Goal: Find specific page/section: Find specific page/section

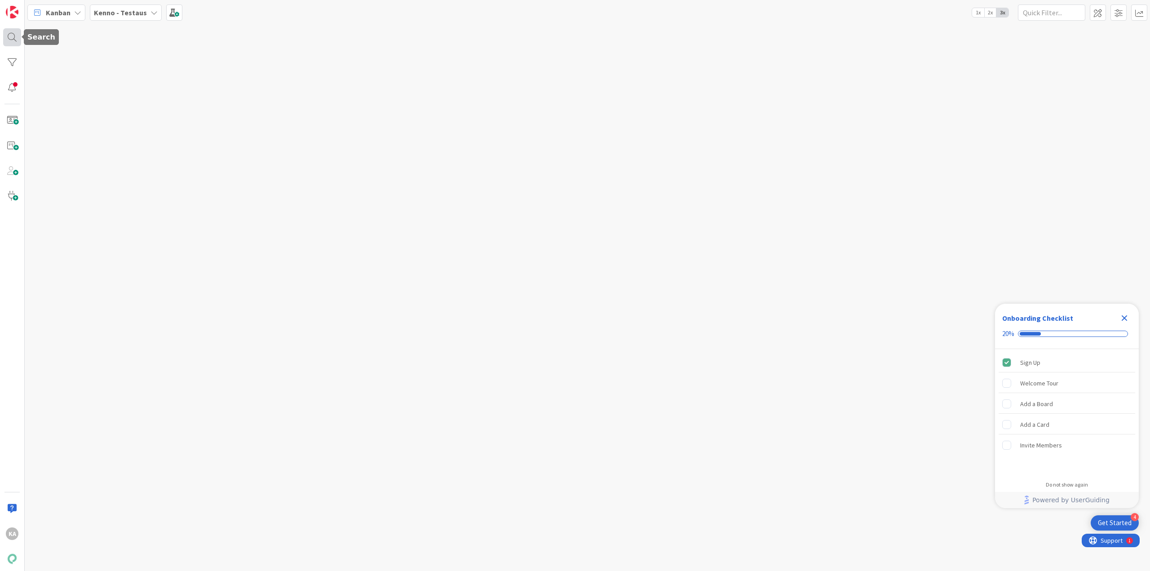
click at [14, 41] on div at bounding box center [12, 37] width 18 height 18
click at [79, 51] on span "Current Board" at bounding box center [57, 52] width 47 height 13
click at [79, 88] on span "All Boards" at bounding box center [80, 89] width 93 height 13
click at [90, 32] on input "text" at bounding box center [85, 33] width 112 height 16
type input "5382"
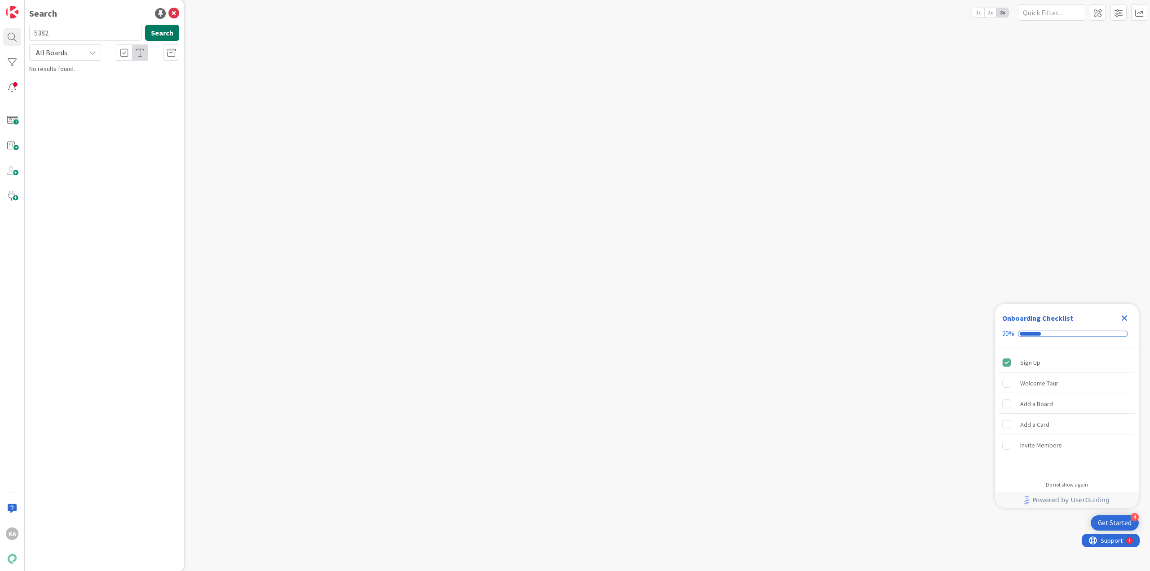
click at [169, 33] on button "Search" at bounding box center [162, 33] width 34 height 16
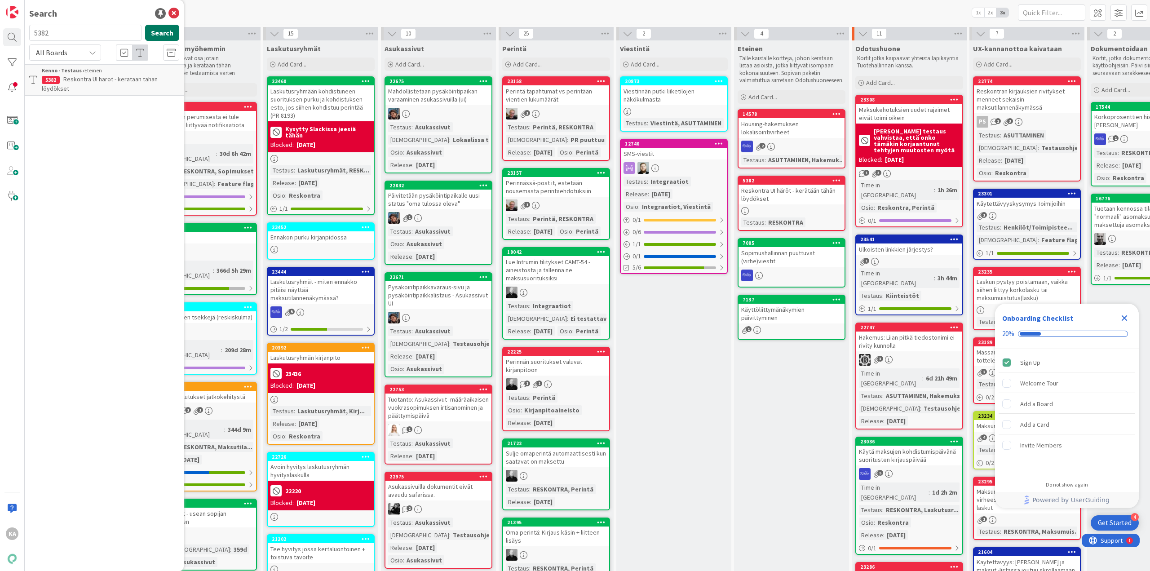
click at [158, 33] on button "Search" at bounding box center [162, 33] width 34 height 16
click at [102, 83] on span "Reskontra UI häröt - kerätään tähän löydökset" at bounding box center [100, 84] width 116 height 18
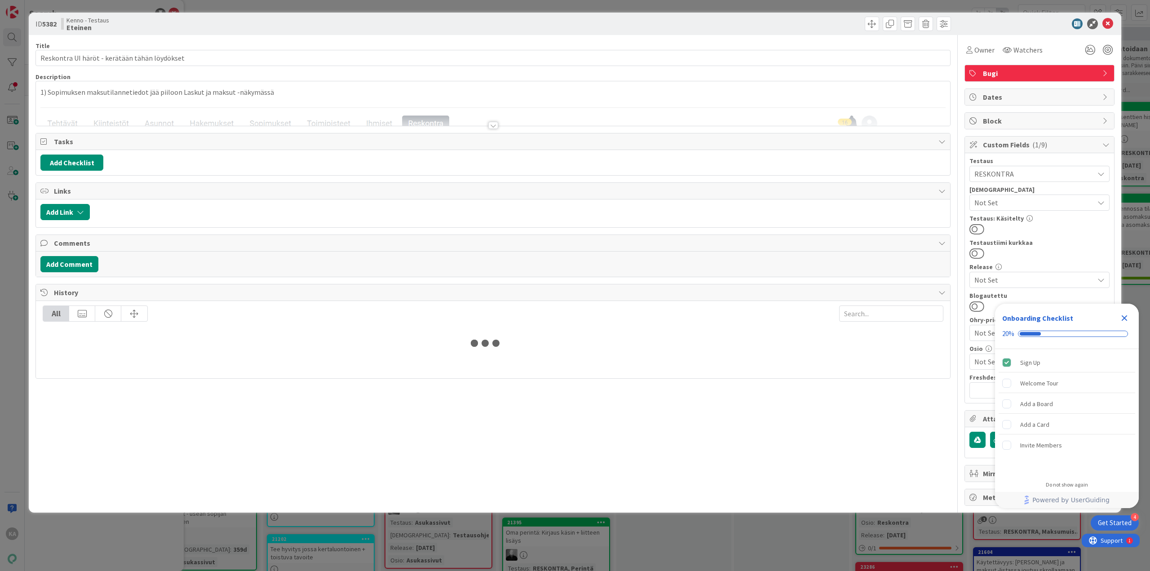
click at [493, 123] on div at bounding box center [493, 125] width 10 height 7
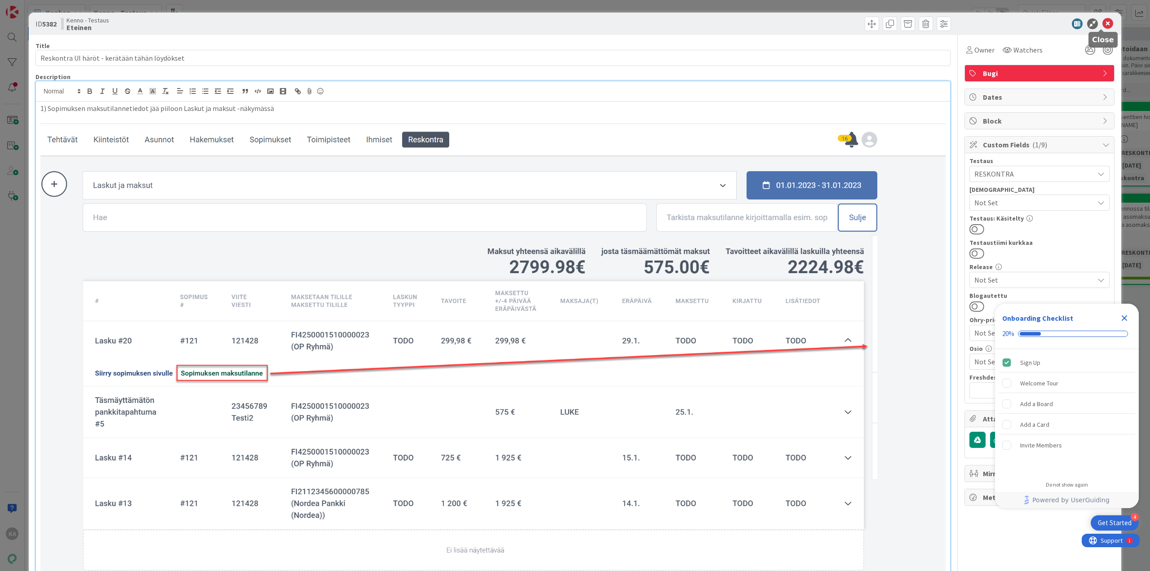
click at [1102, 22] on icon at bounding box center [1107, 23] width 11 height 11
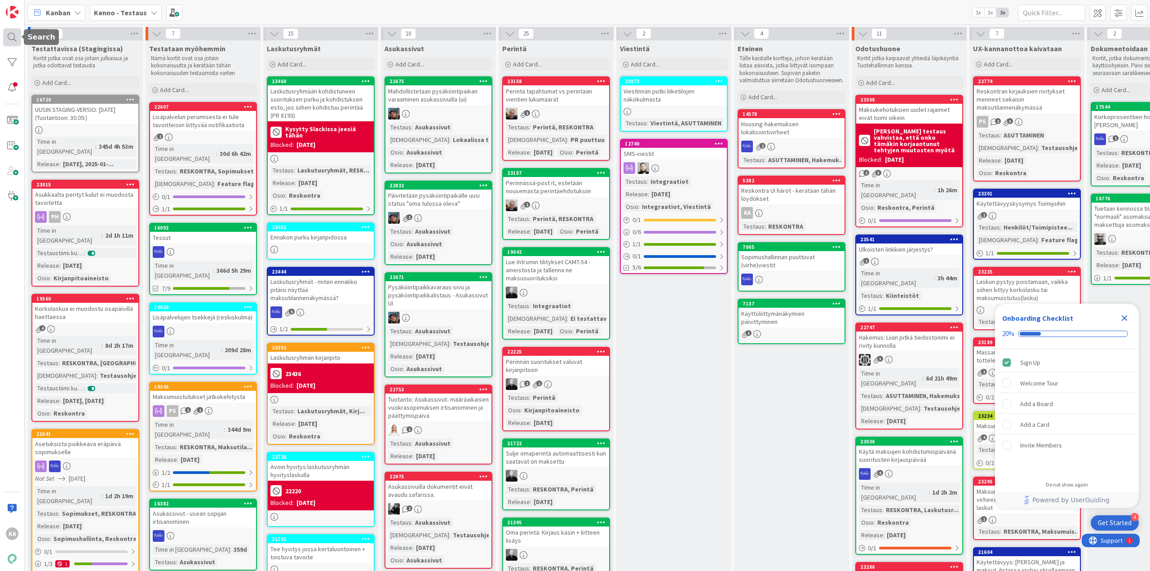
click at [12, 33] on div at bounding box center [12, 37] width 18 height 18
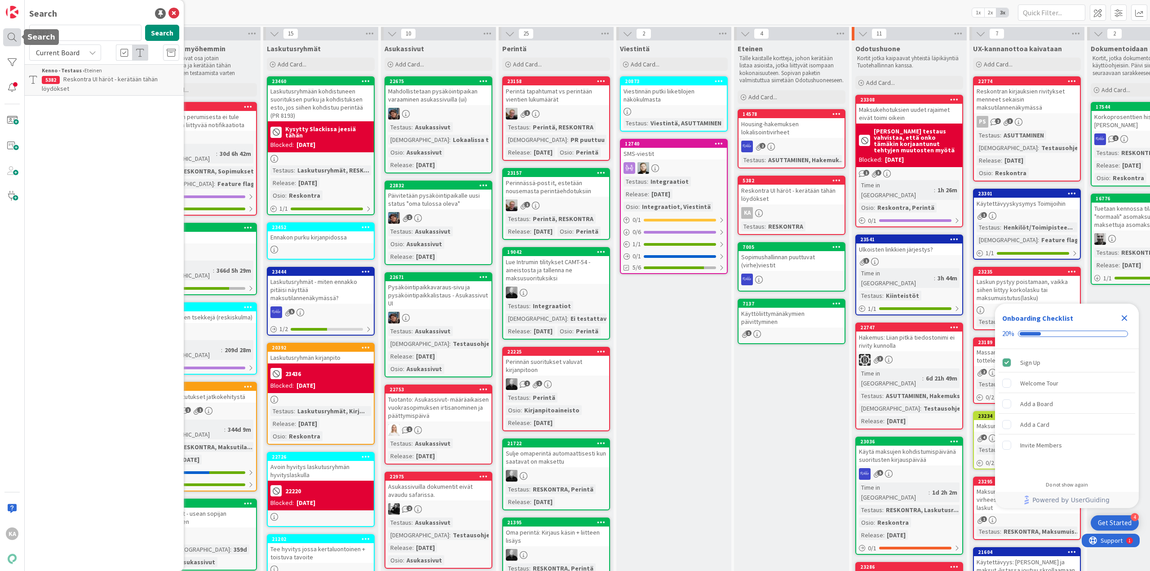
drag, startPoint x: 77, startPoint y: 34, endPoint x: 9, endPoint y: 31, distance: 68.3
click at [9, 31] on div "KA Search 5382 Search Current Board Kenno - Testaus › Eteinen 5382 Reskontra UI…" at bounding box center [12, 285] width 25 height 571
type input "16235"
click at [85, 51] on div "Current Board" at bounding box center [65, 52] width 72 height 16
click at [83, 85] on span "All Boards" at bounding box center [80, 89] width 93 height 13
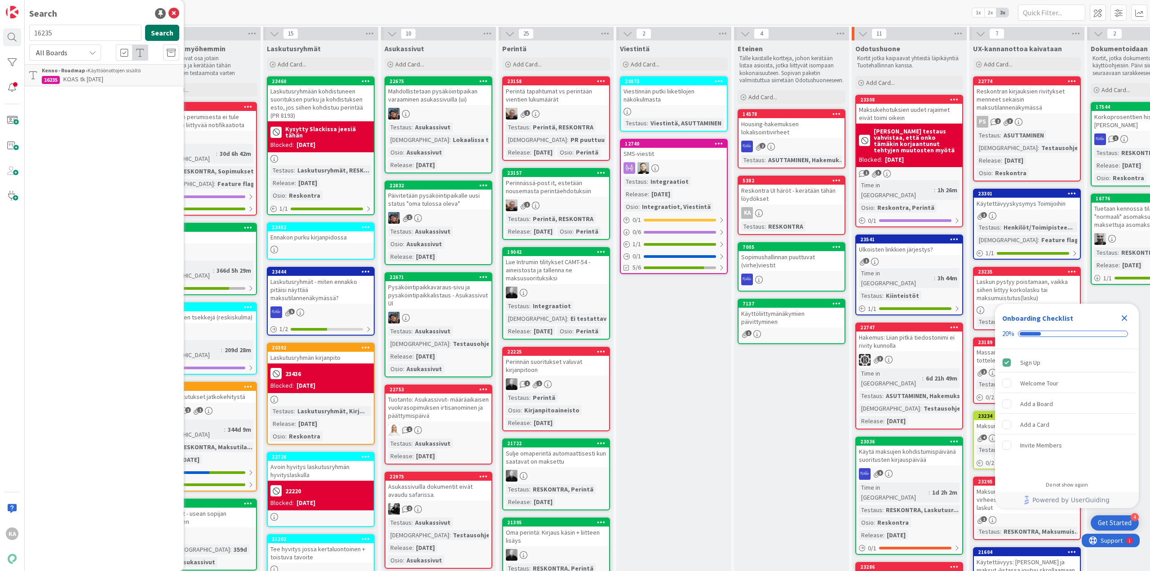
click at [165, 35] on button "Search" at bounding box center [162, 33] width 34 height 16
click at [101, 74] on div "Kenno - Roadmap › Käyttöönottojen sisältö" at bounding box center [110, 70] width 137 height 8
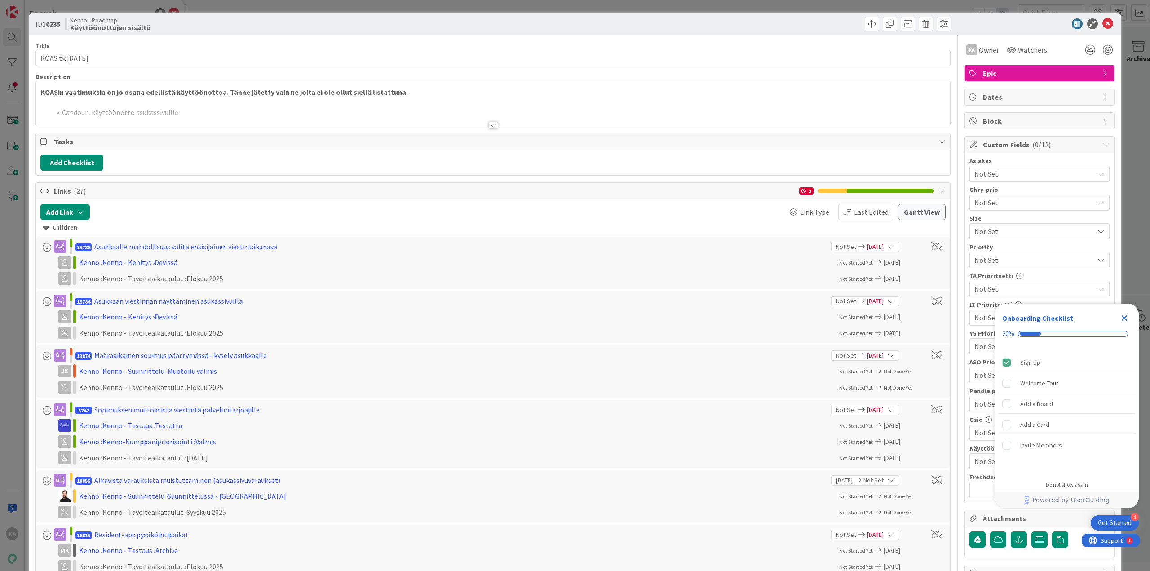
click at [491, 121] on div at bounding box center [493, 114] width 914 height 23
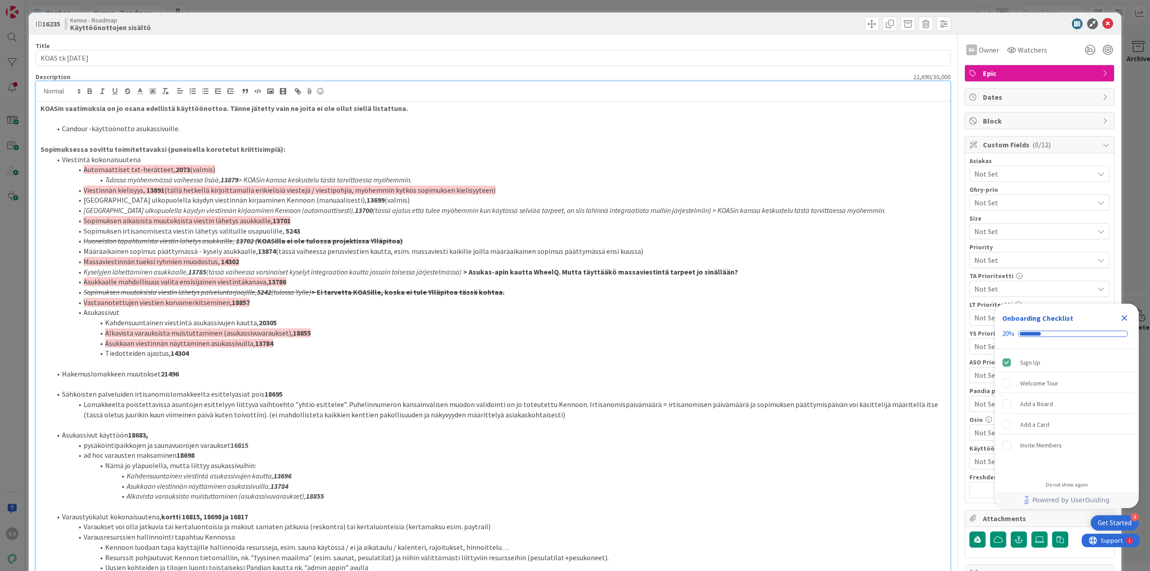
click at [1123, 315] on icon "Close Checklist" at bounding box center [1124, 318] width 11 height 11
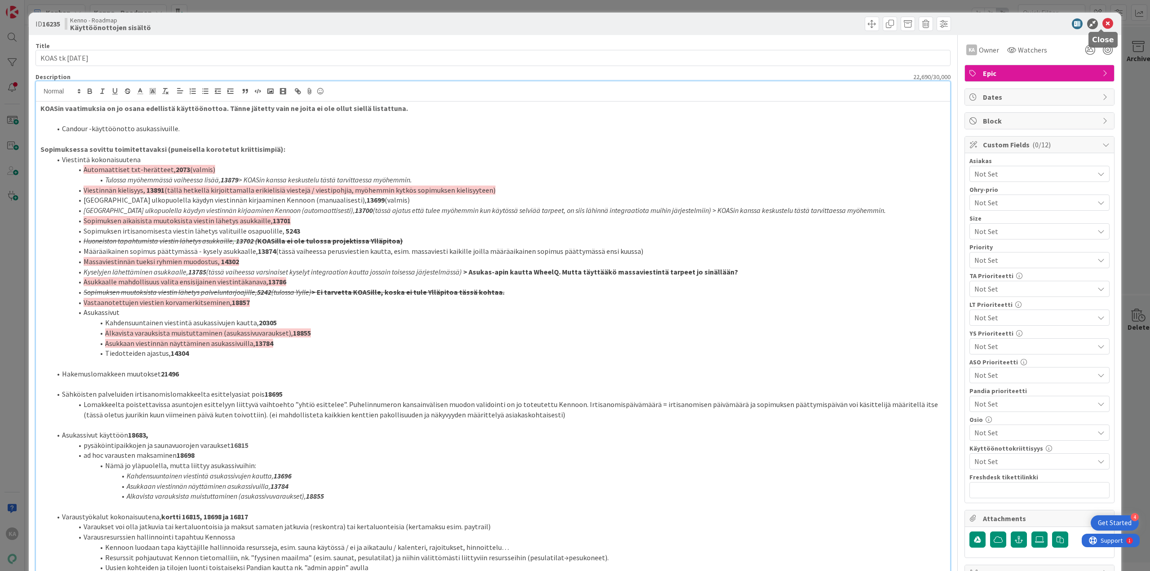
drag, startPoint x: 1103, startPoint y: 24, endPoint x: 1080, endPoint y: 29, distance: 23.0
click at [1103, 24] on icon at bounding box center [1107, 23] width 11 height 11
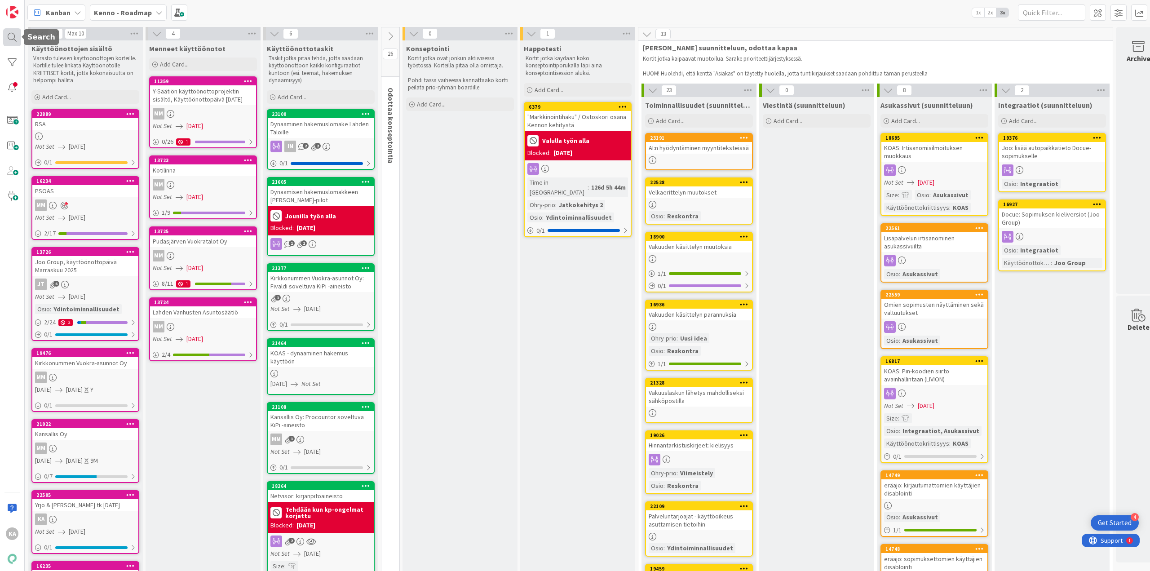
click at [11, 38] on div at bounding box center [12, 37] width 18 height 18
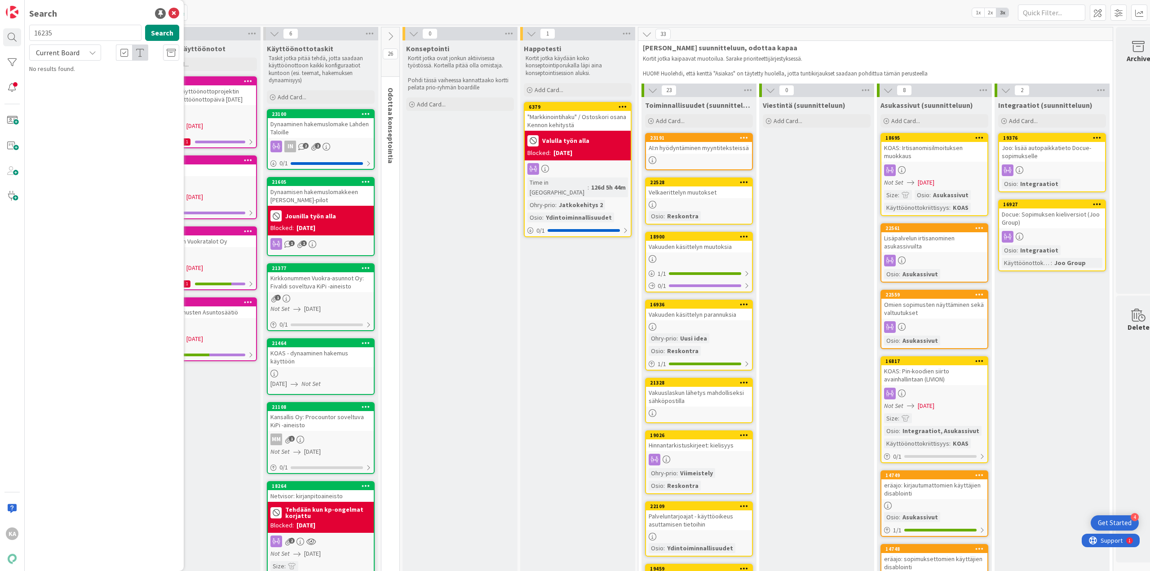
drag, startPoint x: 63, startPoint y: 33, endPoint x: 1, endPoint y: 35, distance: 62.4
click at [1, 35] on div "KA Search 16235 Search Current Board No results found." at bounding box center [12, 285] width 25 height 571
type input "14706"
click at [82, 55] on div "Current Board" at bounding box center [65, 52] width 72 height 16
click at [73, 84] on span "All Boards" at bounding box center [80, 89] width 93 height 13
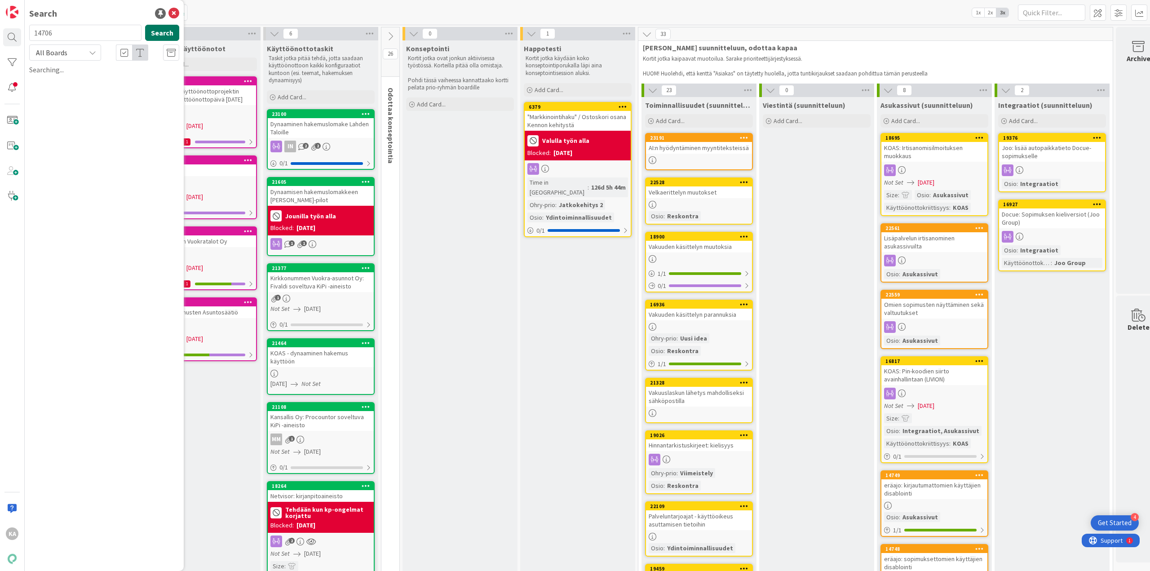
click at [169, 36] on button "Search" at bounding box center [162, 33] width 34 height 16
click at [133, 87] on span "Tarjouksen vastausvaihtoehdoista mahdollisuus piilottaa "Haluan näytölle"" at bounding box center [106, 84] width 128 height 18
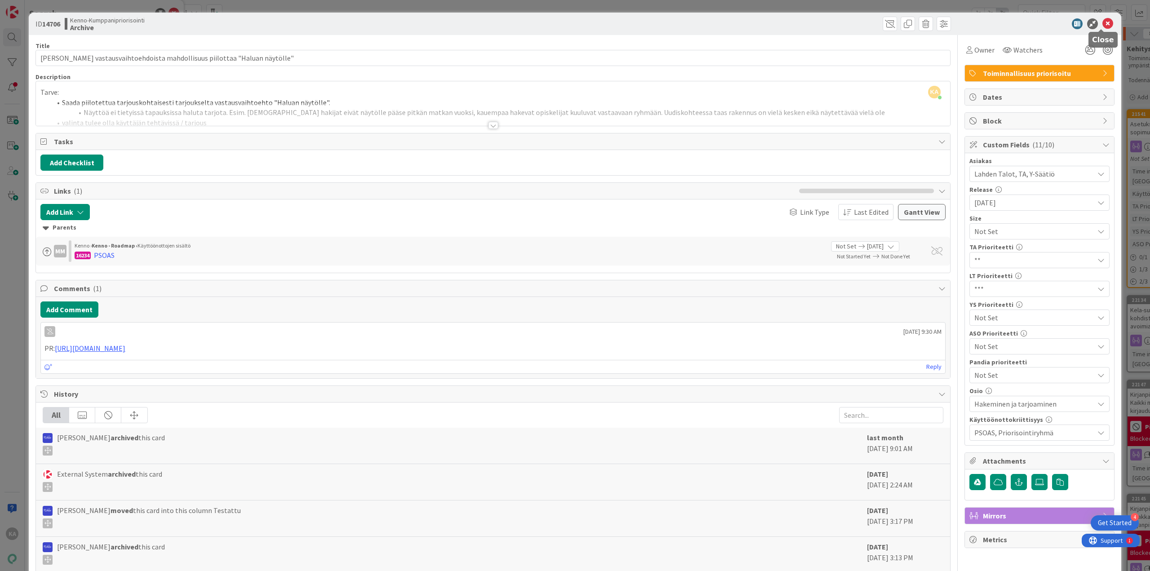
click at [1102, 24] on icon at bounding box center [1107, 23] width 11 height 11
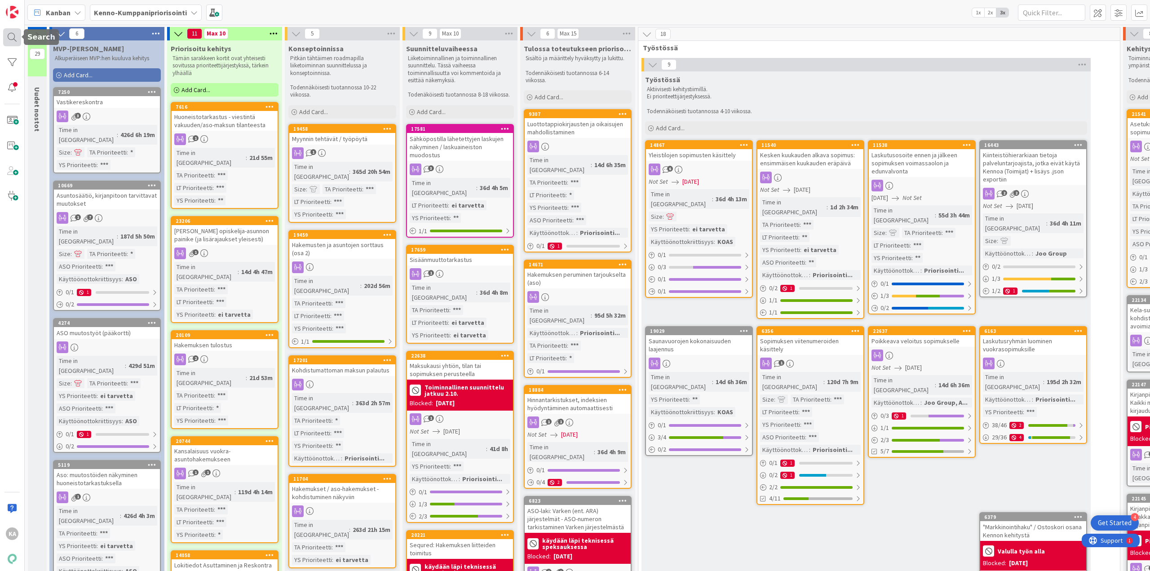
click at [17, 35] on div at bounding box center [12, 37] width 18 height 18
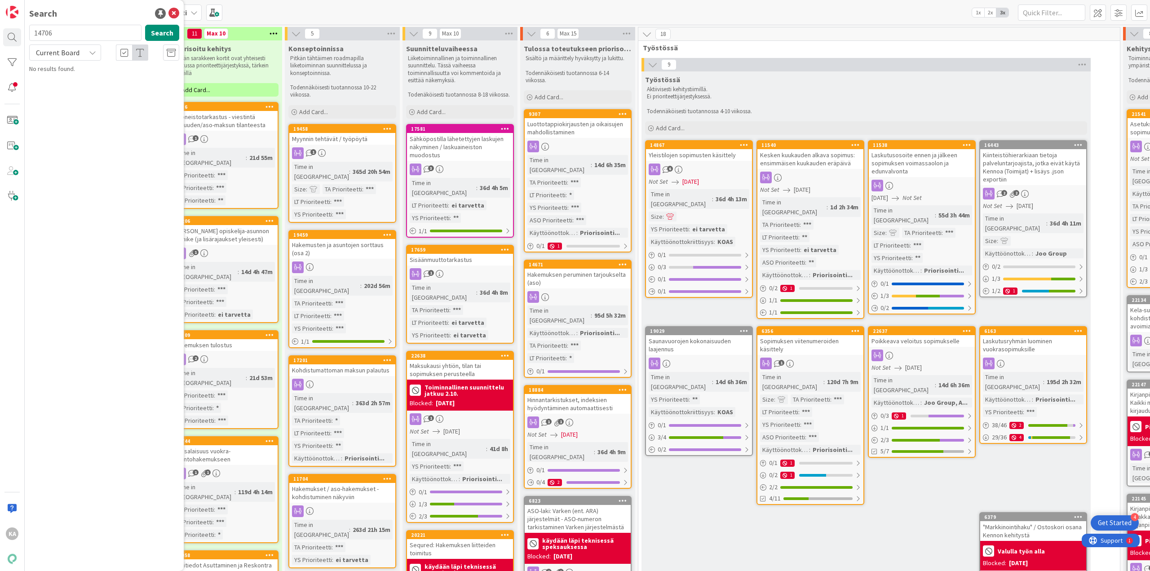
click at [79, 51] on span "Current Board" at bounding box center [57, 52] width 47 height 13
click at [70, 86] on span "All Boards" at bounding box center [80, 89] width 93 height 13
click at [121, 114] on span "Tarjouksen vastausvaihtoehdoista mahdollisuus piilottaa "Haluan näytölle"" at bounding box center [106, 115] width 128 height 18
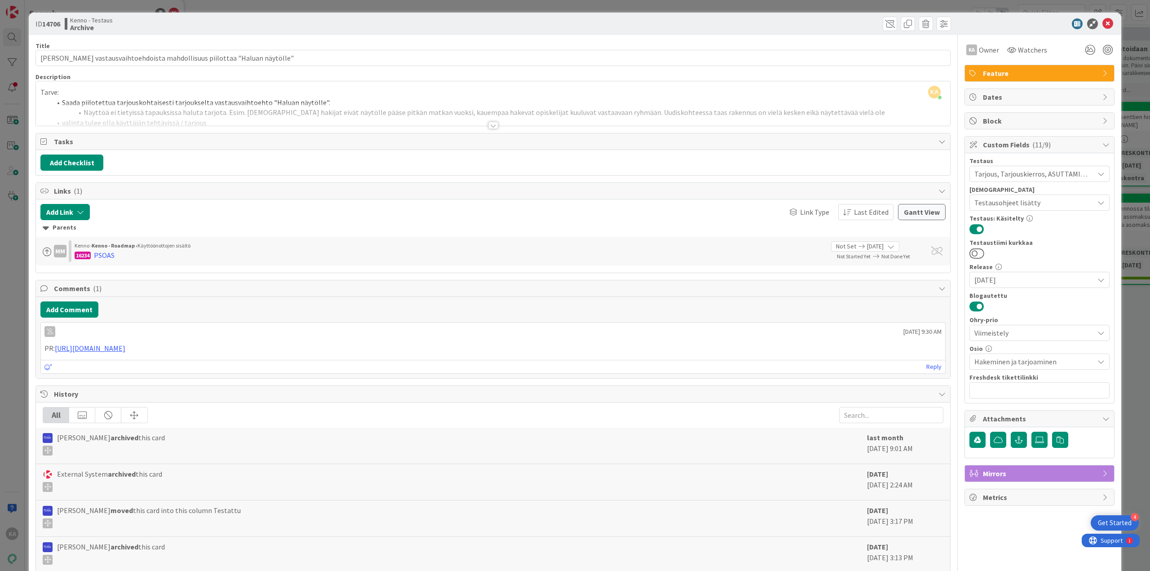
click at [489, 121] on div at bounding box center [493, 114] width 914 height 23
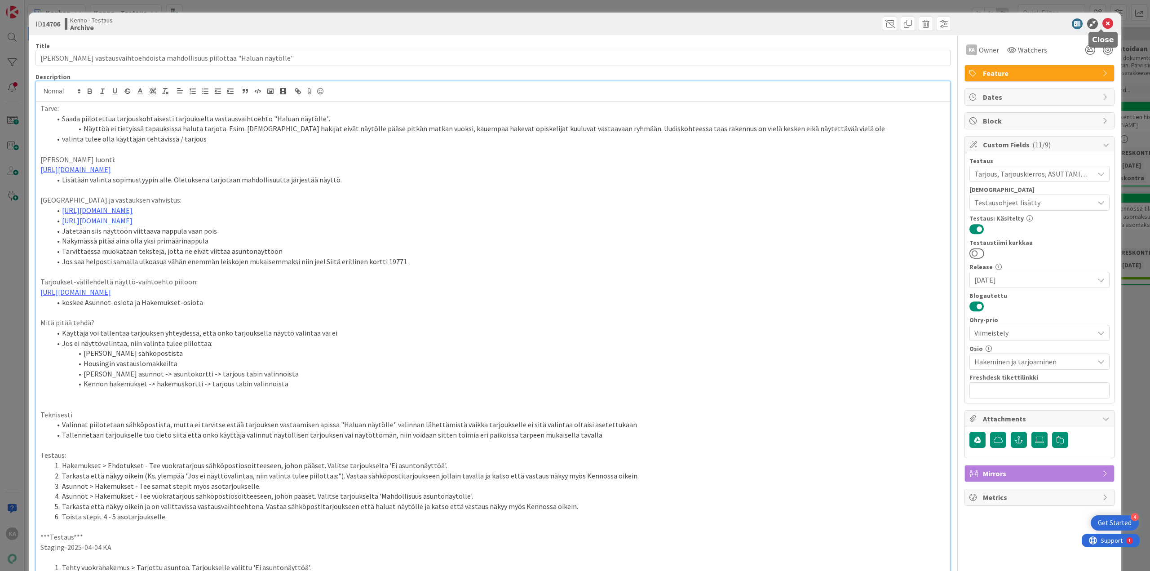
click at [1102, 25] on icon at bounding box center [1107, 23] width 11 height 11
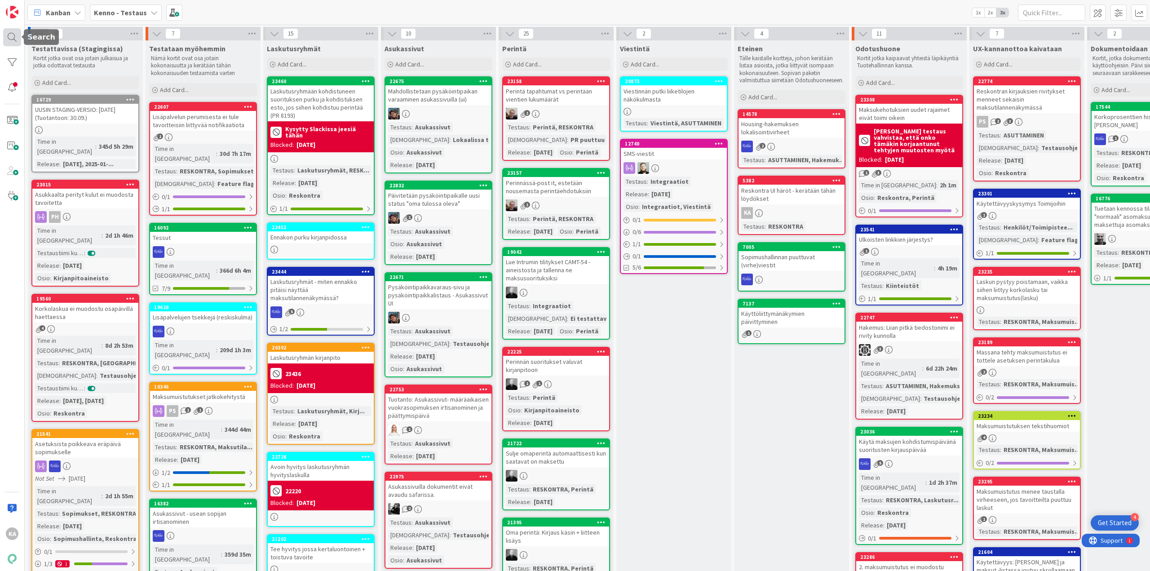
click at [9, 40] on div at bounding box center [12, 37] width 18 height 18
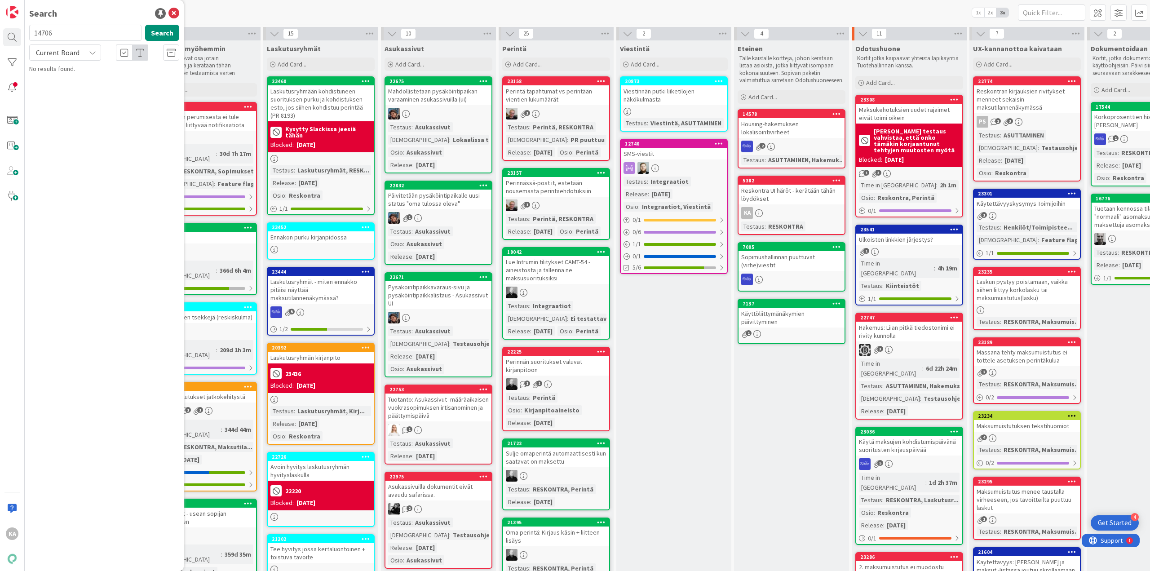
click at [52, 54] on span "Current Board" at bounding box center [58, 52] width 44 height 9
click at [54, 83] on link "All Boards" at bounding box center [81, 90] width 102 height 16
drag, startPoint x: 64, startPoint y: 33, endPoint x: 9, endPoint y: 31, distance: 54.8
click at [9, 31] on div "KA Search 14706 Search All Boards Current Board All Boards Kenno-Kumppanipriori…" at bounding box center [12, 285] width 25 height 571
type input "14878"
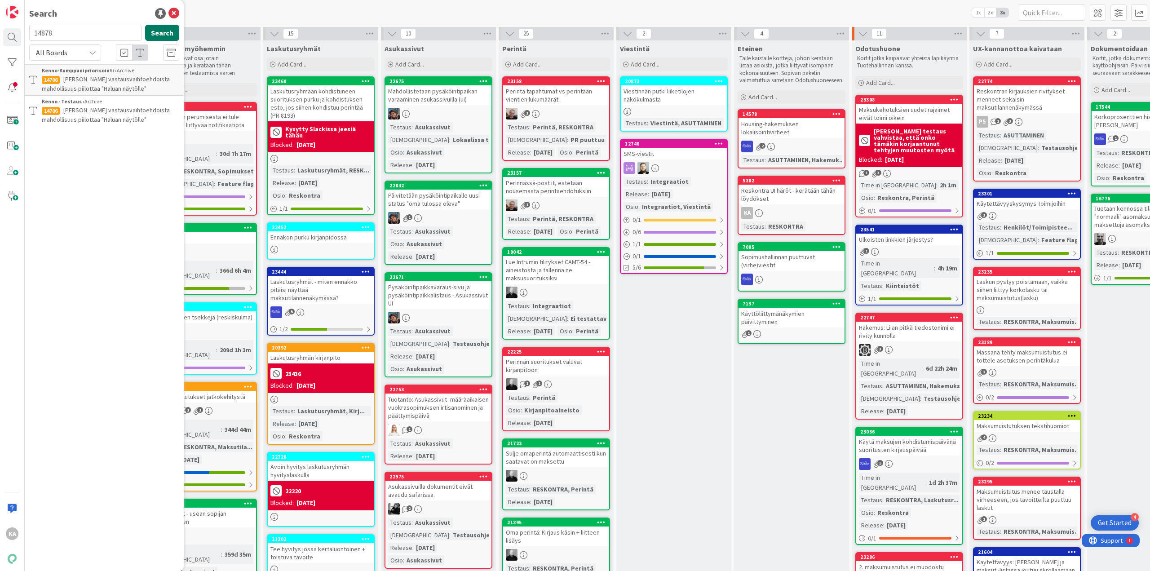
click at [154, 31] on button "Search" at bounding box center [162, 33] width 34 height 16
click at [106, 86] on p "[PERSON_NAME] käsittely vuokrahakemuksella ja sopimuksella" at bounding box center [110, 84] width 137 height 19
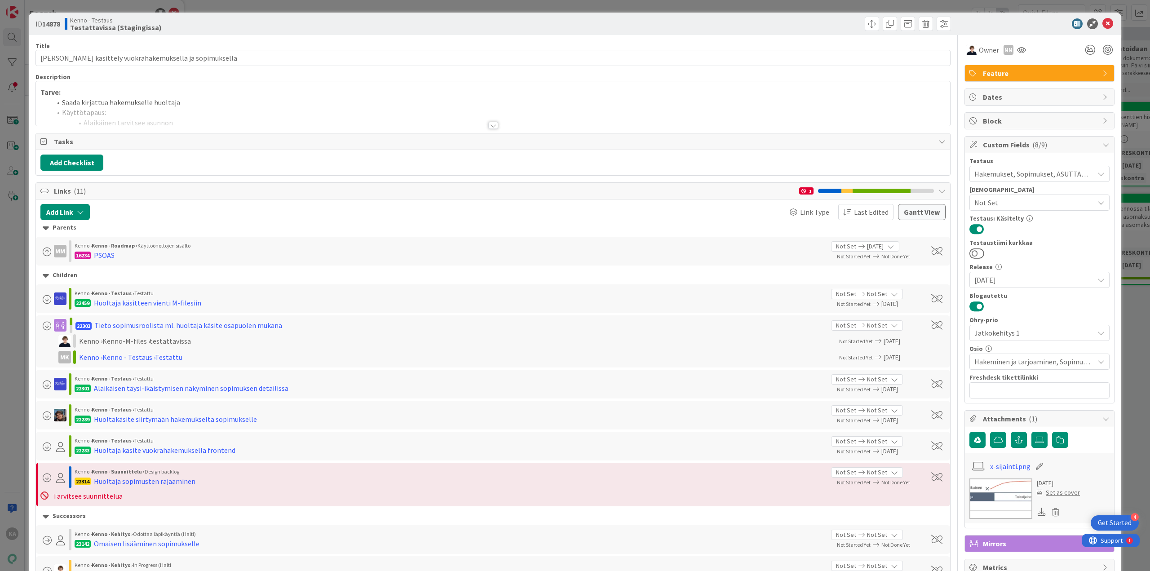
click at [488, 126] on div at bounding box center [493, 125] width 10 height 7
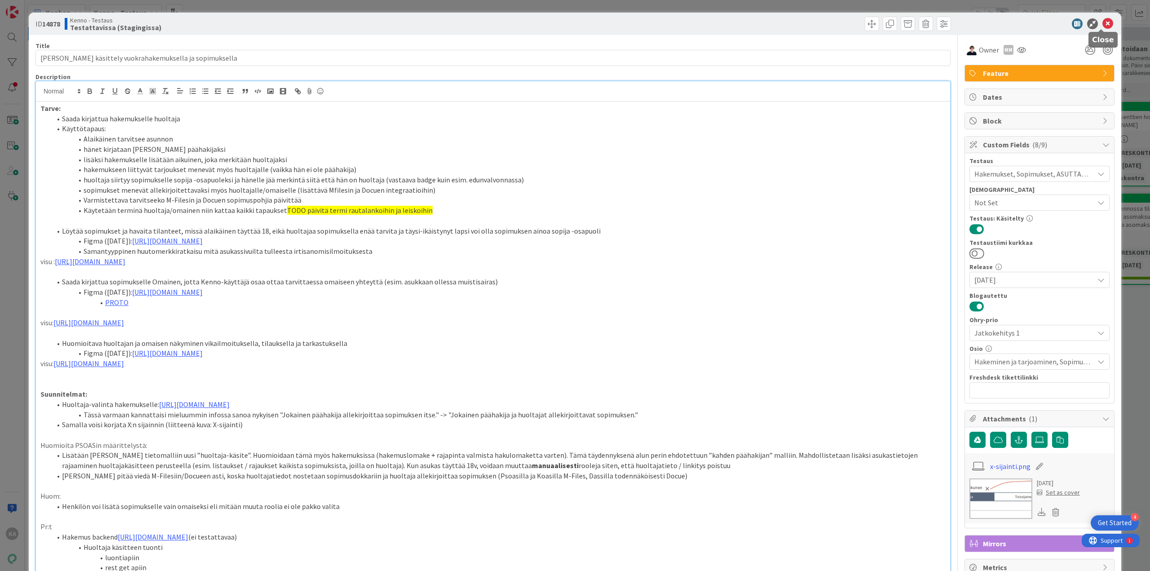
drag, startPoint x: 1103, startPoint y: 26, endPoint x: 701, endPoint y: 37, distance: 401.6
click at [1103, 26] on icon at bounding box center [1107, 23] width 11 height 11
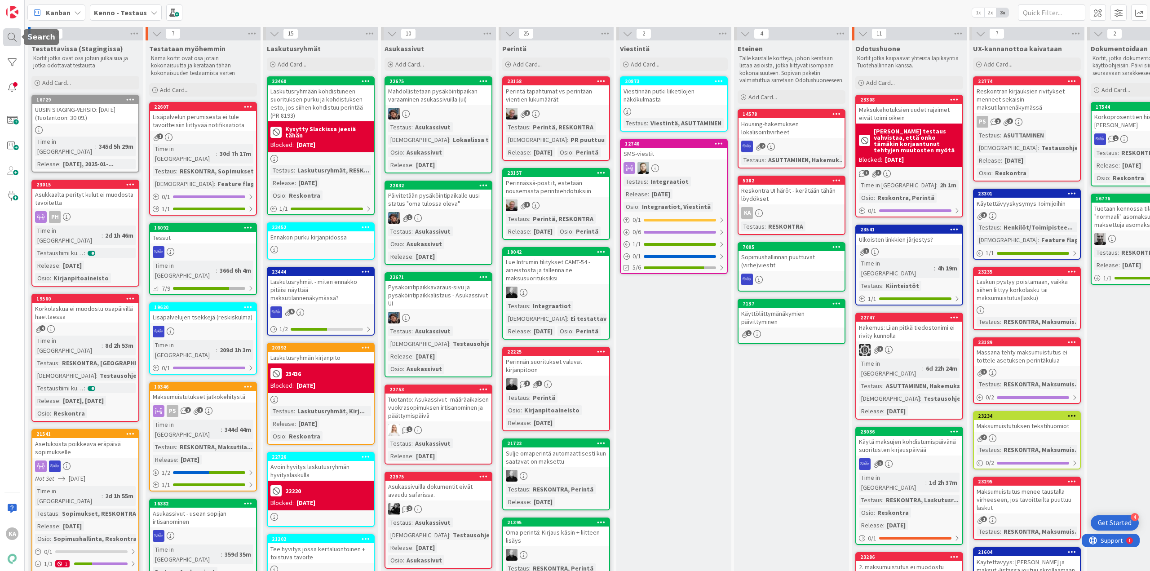
click at [5, 38] on div at bounding box center [12, 37] width 18 height 18
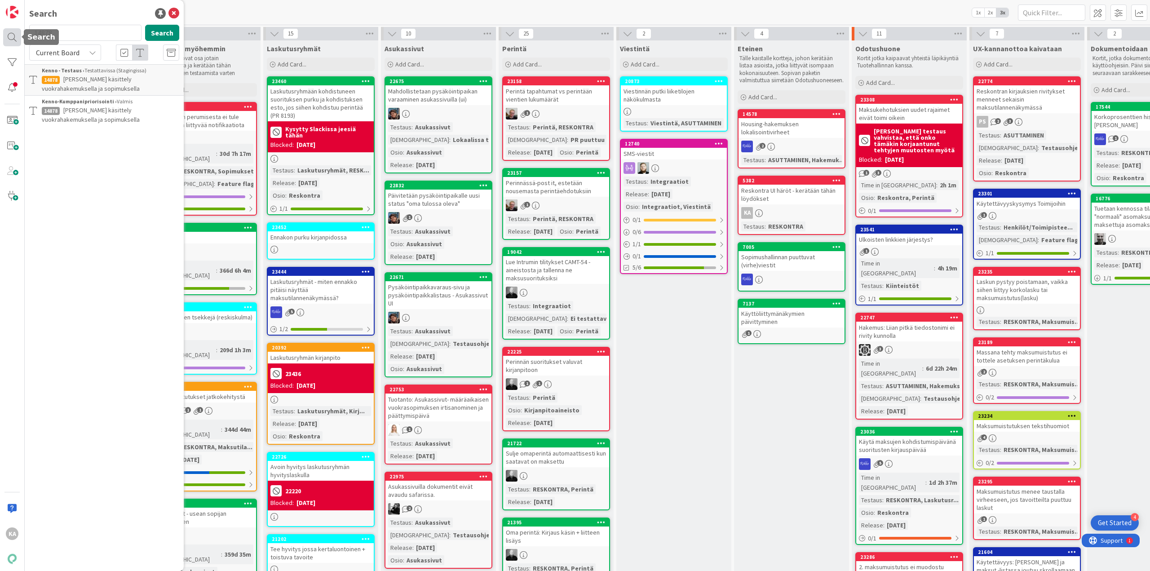
drag, startPoint x: 75, startPoint y: 36, endPoint x: 15, endPoint y: 32, distance: 60.8
click at [15, 32] on div "KA Search 14878 Search Current Board Kenno - Testaus › Testattavissa (Stagingis…" at bounding box center [12, 285] width 25 height 571
click at [66, 49] on span "Current Board" at bounding box center [58, 52] width 44 height 9
drag, startPoint x: 67, startPoint y: 83, endPoint x: 73, endPoint y: 79, distance: 7.1
click at [67, 83] on span "All Boards" at bounding box center [80, 89] width 93 height 13
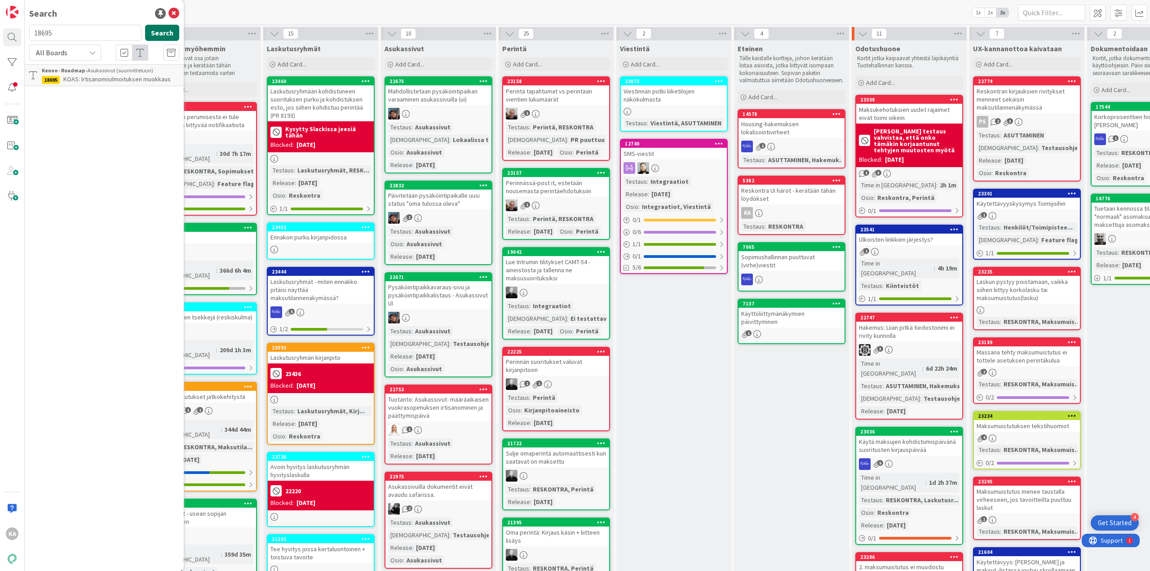
click at [167, 31] on button "Search" at bounding box center [162, 33] width 34 height 16
drag, startPoint x: 31, startPoint y: 32, endPoint x: 6, endPoint y: 31, distance: 25.6
click at [6, 31] on div "KA Search 18695 Search All Boards Current Board All Boards Kenno - Roadmap › As…" at bounding box center [12, 285] width 25 height 571
click at [166, 35] on button "Search" at bounding box center [162, 33] width 34 height 16
drag, startPoint x: 71, startPoint y: 38, endPoint x: 32, endPoint y: 37, distance: 39.1
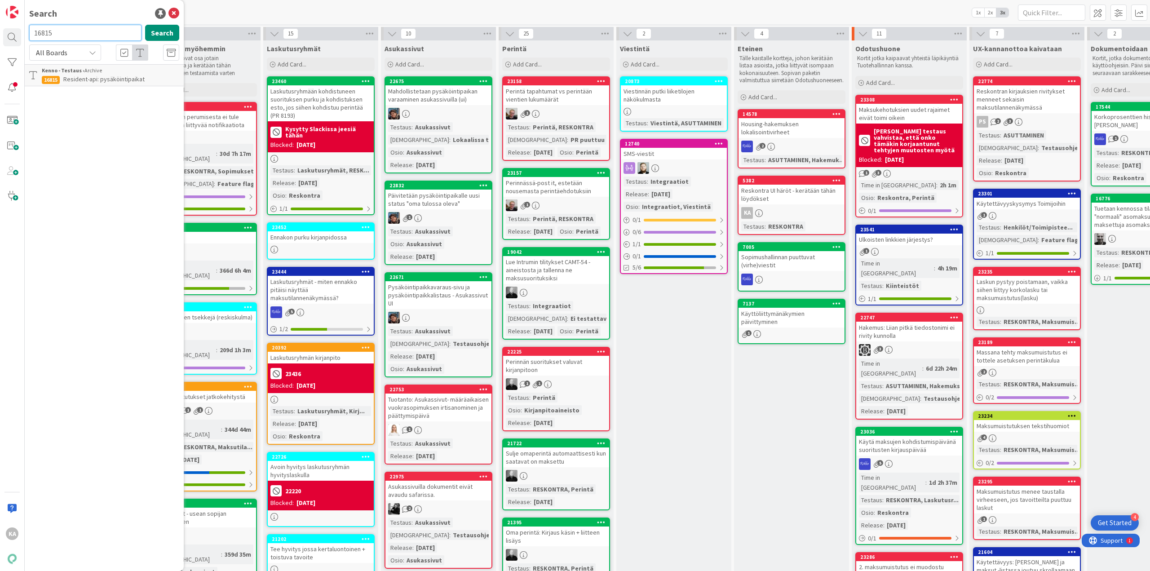
click at [32, 37] on input "16815" at bounding box center [85, 33] width 112 height 16
click at [170, 35] on button "Search" at bounding box center [162, 33] width 34 height 16
drag, startPoint x: 75, startPoint y: 36, endPoint x: 9, endPoint y: 32, distance: 66.6
click at [9, 32] on div "KA Search 18698 Search All Boards Current Board All Boards Kenno - Suunnittelu …" at bounding box center [12, 285] width 25 height 571
drag, startPoint x: 83, startPoint y: 32, endPoint x: 11, endPoint y: 28, distance: 71.5
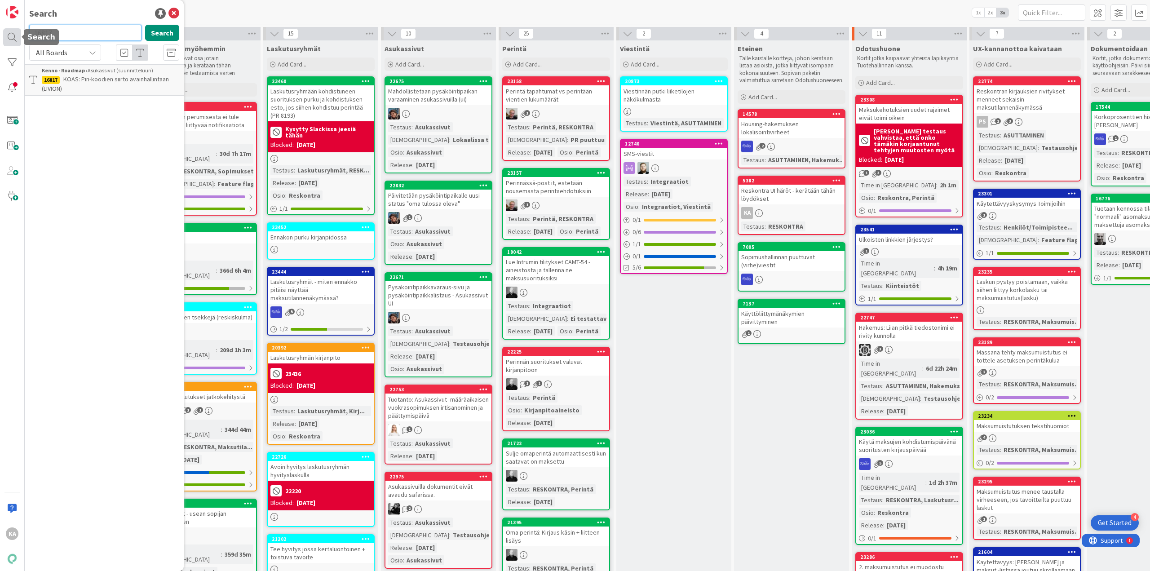
click at [11, 28] on div "KA Search 16817 Search All Boards Current Board All Boards Kenno - Roadmap › As…" at bounding box center [12, 285] width 25 height 571
click at [158, 31] on button "Search" at bounding box center [162, 33] width 34 height 16
drag, startPoint x: 57, startPoint y: 28, endPoint x: 41, endPoint y: 31, distance: 16.4
click at [41, 31] on input "18697" at bounding box center [85, 33] width 112 height 16
drag, startPoint x: 54, startPoint y: 31, endPoint x: 22, endPoint y: 30, distance: 31.9
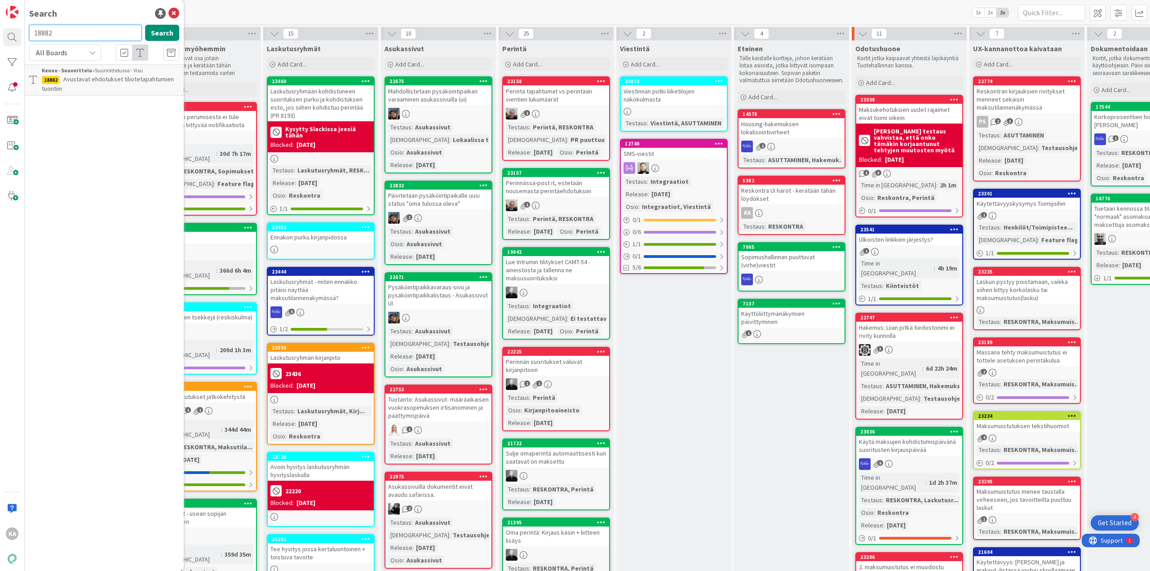
click at [22, 30] on div "KA Search 18882 Search All Boards Current Board All Boards Kenno - Suunnittelu …" at bounding box center [12, 285] width 25 height 571
type input "16816"
click at [109, 98] on span "Hakijatiedot viestintätyökaluun, excel" at bounding box center [113, 101] width 101 height 8
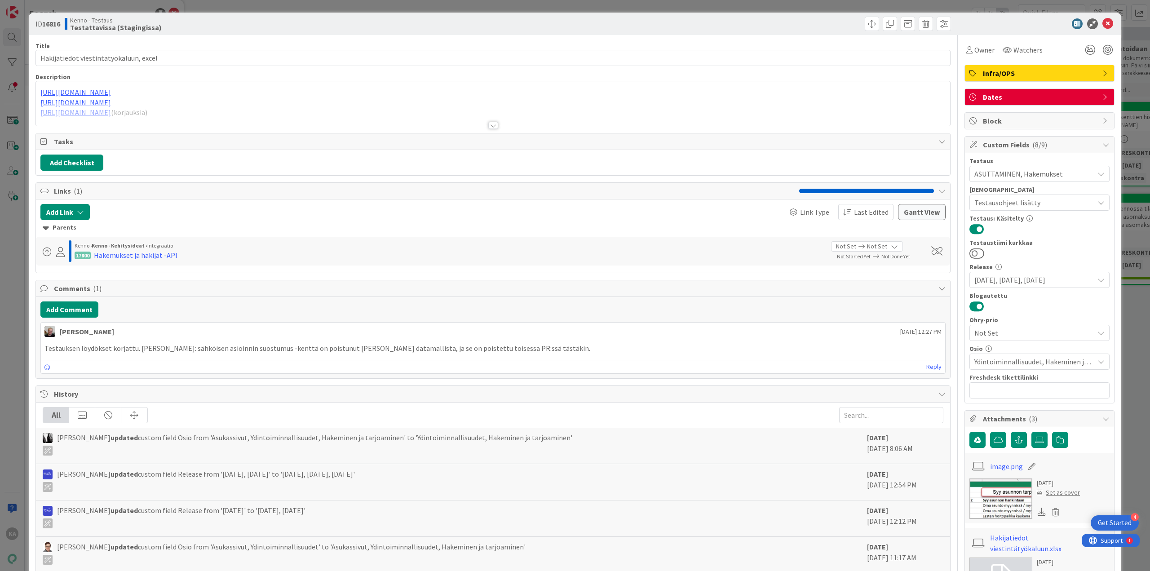
click at [489, 128] on div at bounding box center [493, 125] width 10 height 7
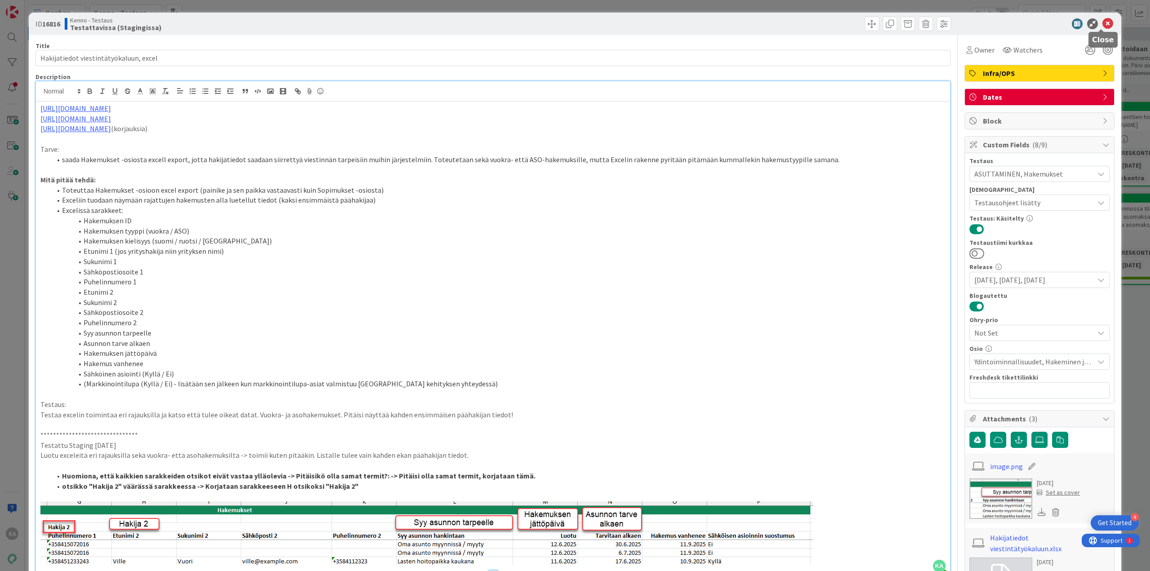
click at [1102, 23] on icon at bounding box center [1107, 23] width 11 height 11
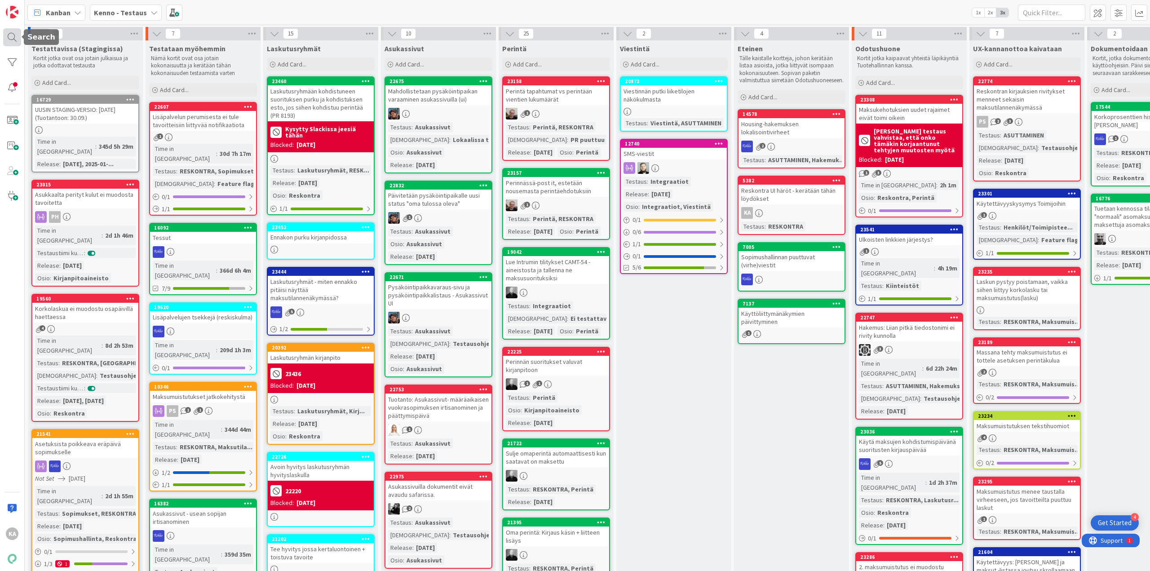
click at [11, 42] on div at bounding box center [12, 37] width 18 height 18
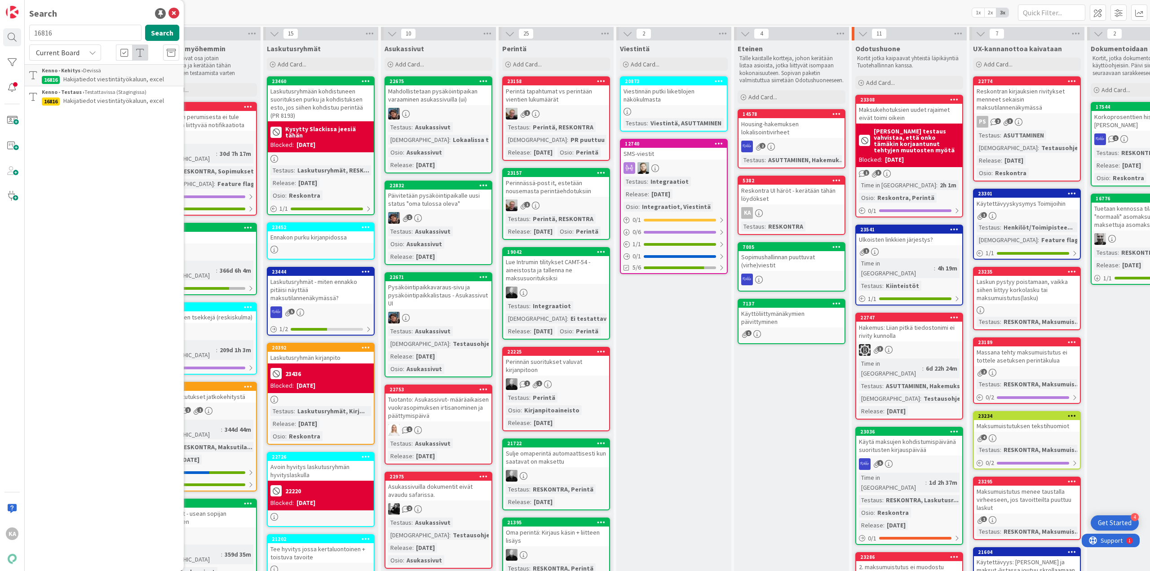
click at [78, 55] on span "Current Board" at bounding box center [57, 52] width 47 height 13
click at [73, 88] on span "All Boards" at bounding box center [80, 89] width 93 height 13
click at [70, 31] on input "16816" at bounding box center [85, 33] width 112 height 16
drag, startPoint x: 66, startPoint y: 35, endPoint x: 39, endPoint y: 31, distance: 27.2
click at [39, 31] on input "16817" at bounding box center [85, 33] width 112 height 16
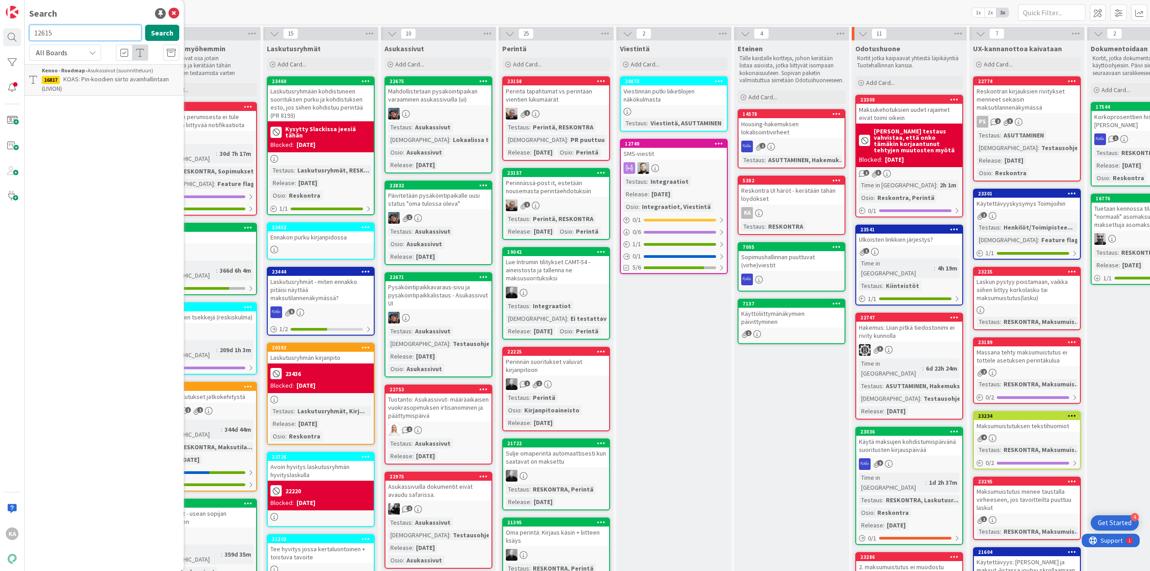
type input "12615"
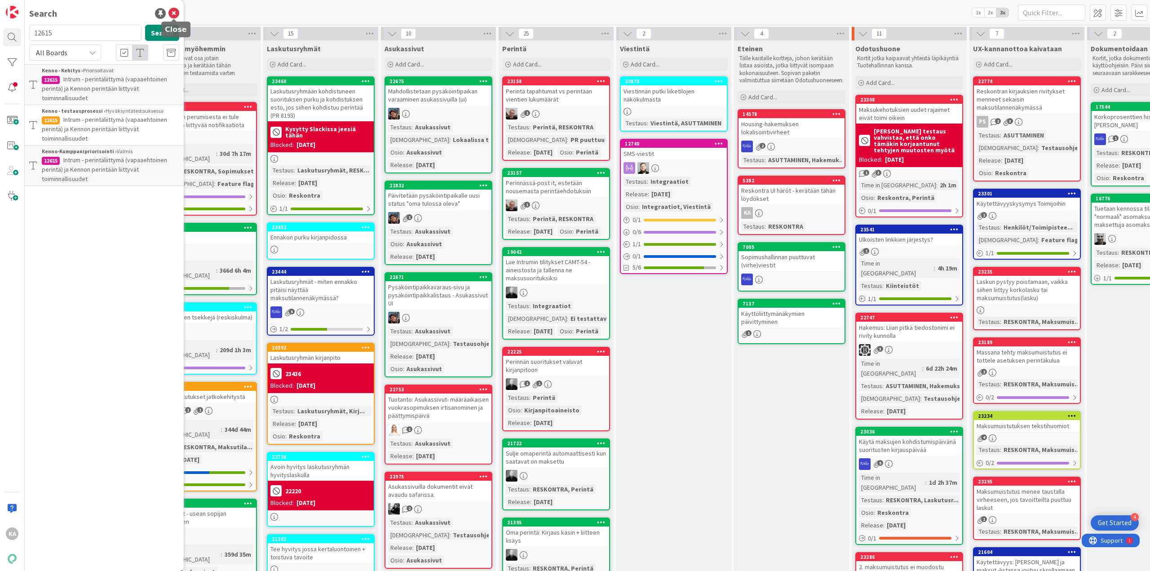
click at [174, 11] on icon at bounding box center [173, 13] width 11 height 11
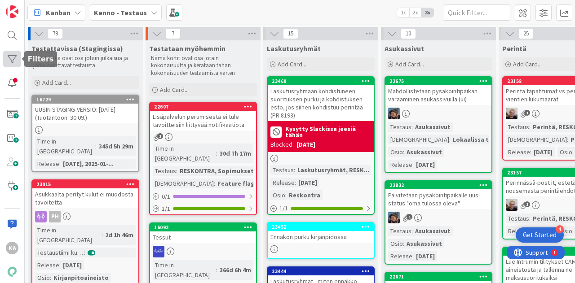
click at [6, 57] on div at bounding box center [12, 59] width 18 height 17
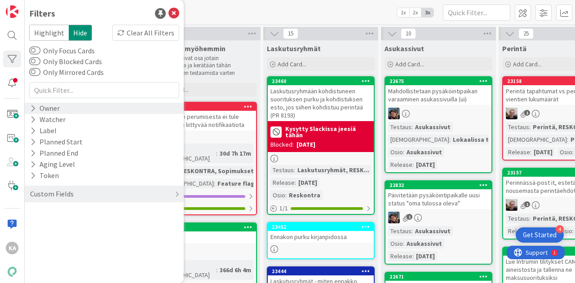
click at [56, 108] on div "Owner" at bounding box center [44, 108] width 31 height 11
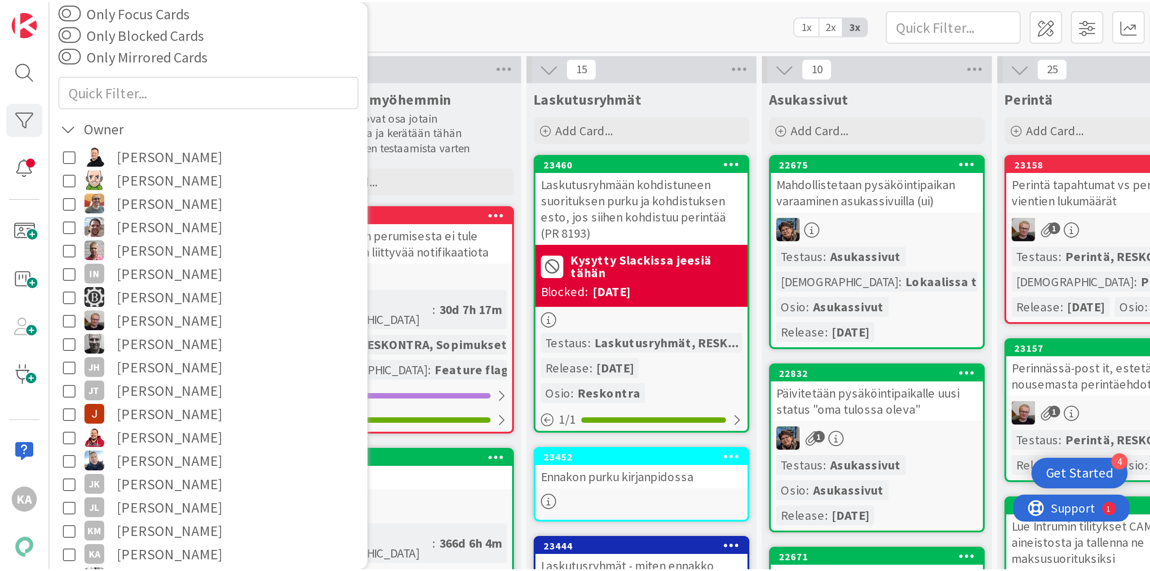
scroll to position [90, 0]
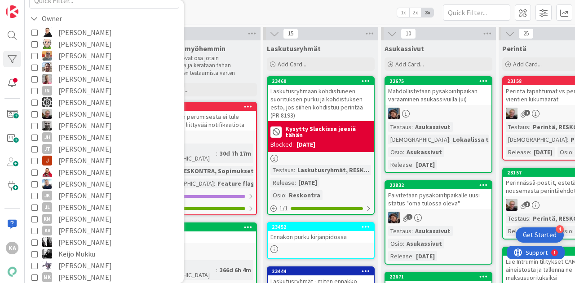
click at [82, 233] on span "[PERSON_NAME]" at bounding box center [84, 231] width 53 height 12
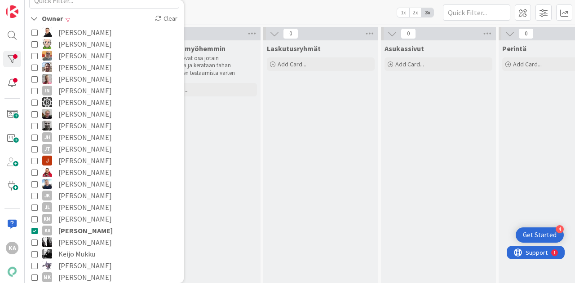
click at [268, 13] on div "[PERSON_NAME] - Testaus 1x 2x 3x" at bounding box center [300, 12] width 550 height 25
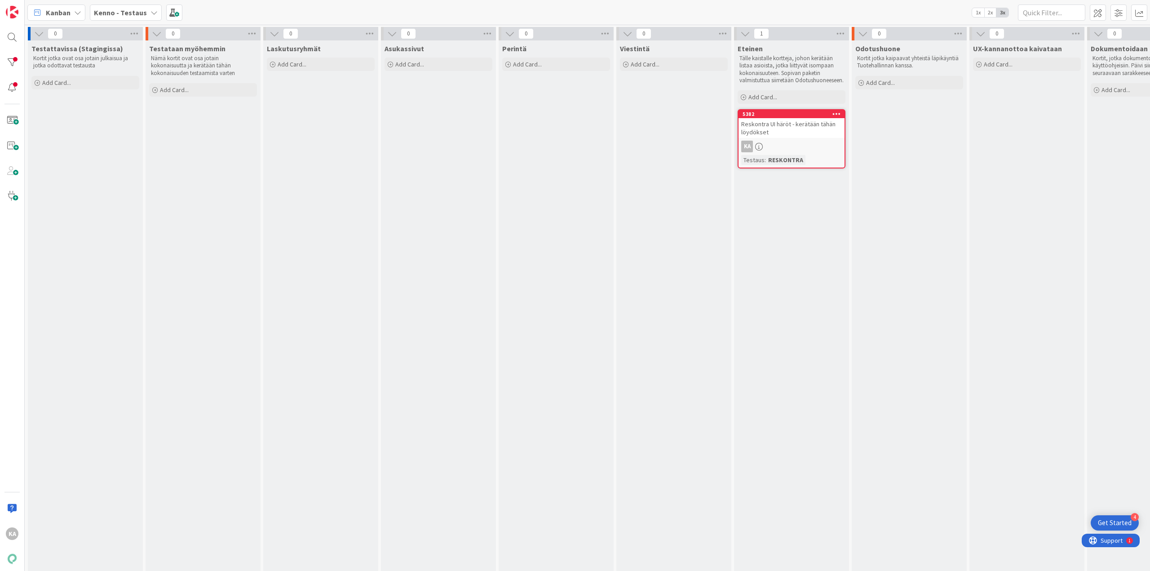
click at [107, 13] on b "Kenno - Testaus" at bounding box center [120, 12] width 53 height 9
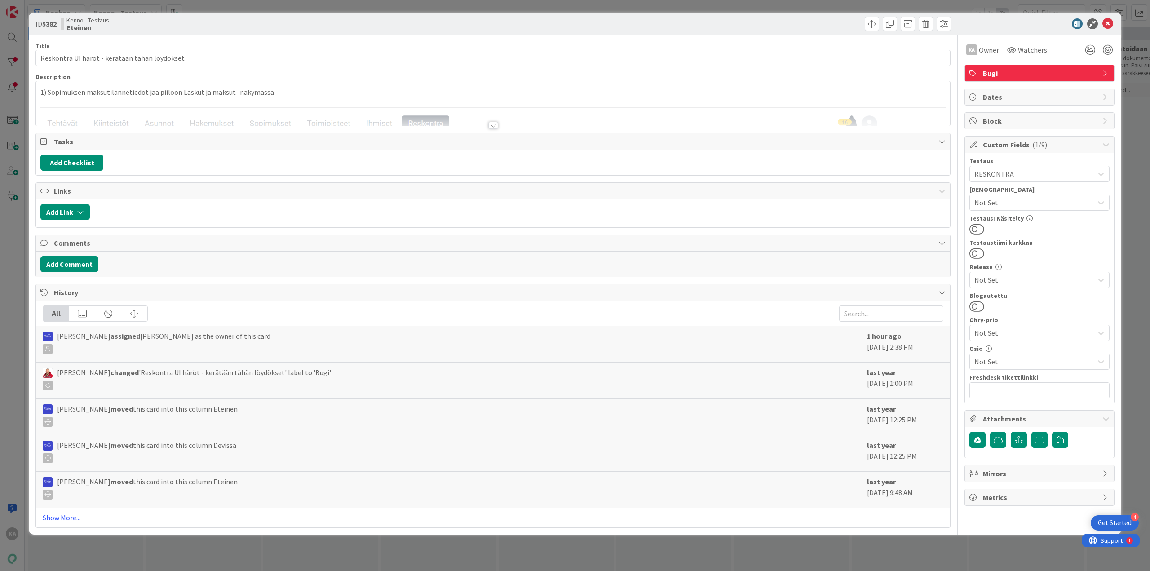
click at [494, 124] on div at bounding box center [493, 125] width 10 height 7
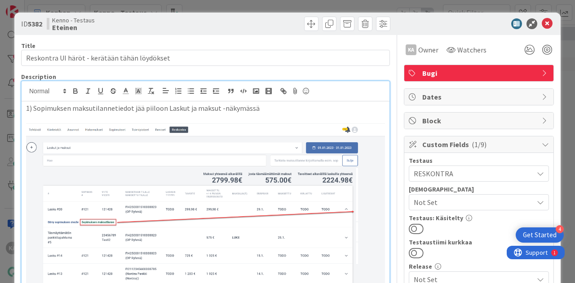
click at [26, 108] on p "1) Sopimuksen maksutilannetiedot jää piiloon Laskut ja maksut -näkymässä" at bounding box center [205, 108] width 359 height 10
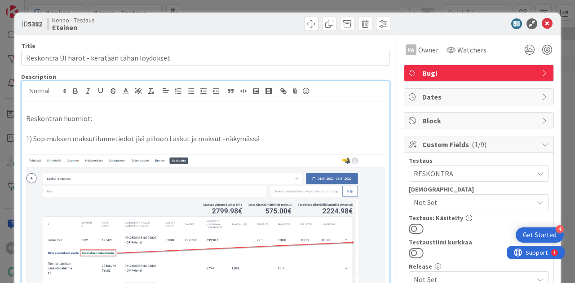
click at [266, 139] on p "1) Sopimuksen maksutilannetiedot jää piiloon Laskut ja maksut -näkymässä" at bounding box center [205, 139] width 359 height 10
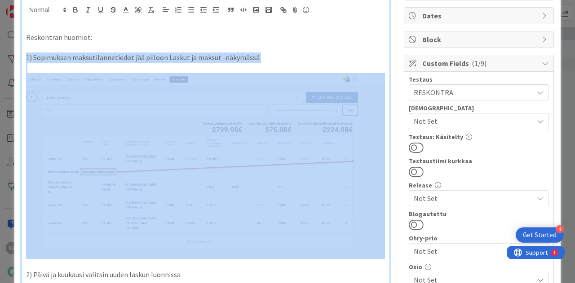
scroll to position [90, 0]
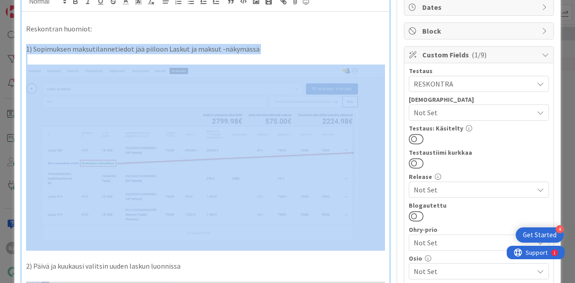
drag, startPoint x: 25, startPoint y: 138, endPoint x: 271, endPoint y: 222, distance: 260.2
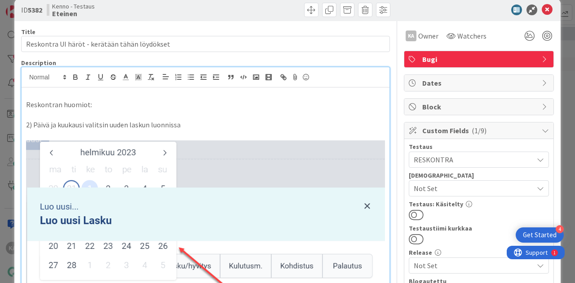
scroll to position [0, 0]
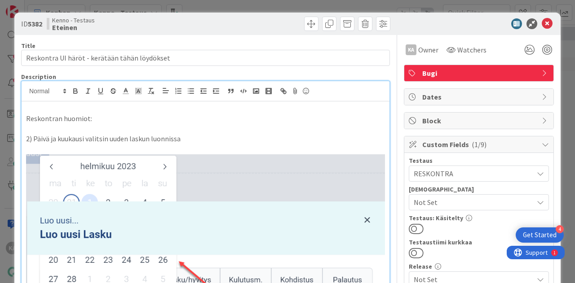
click at [237, 136] on p "2) Päivä ja kuukausi valitsin uuden laskun luonnissa" at bounding box center [205, 139] width 359 height 10
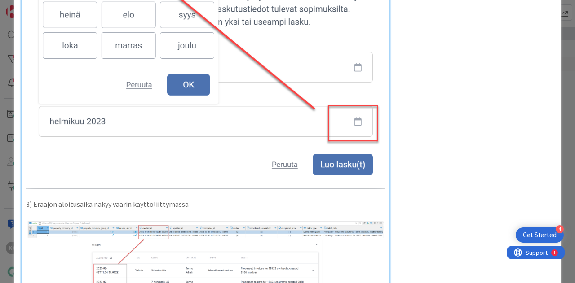
scroll to position [674, 0]
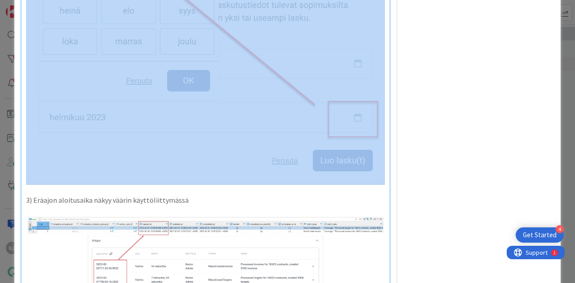
drag, startPoint x: 380, startPoint y: 158, endPoint x: 178, endPoint y: 114, distance: 206.4
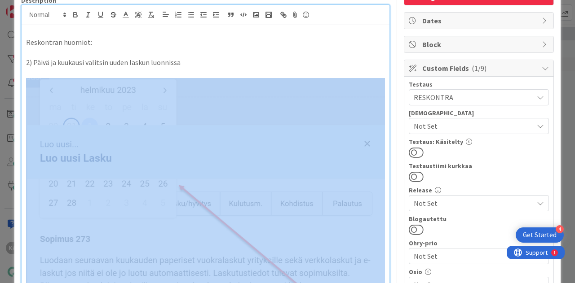
scroll to position [64, 0]
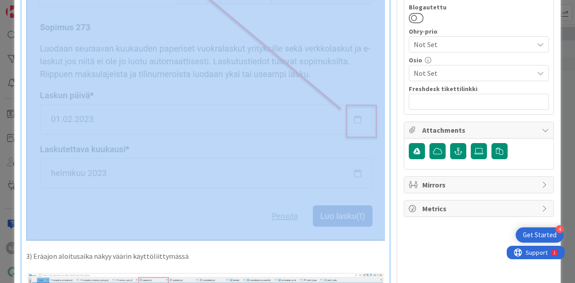
drag, startPoint x: 25, startPoint y: 75, endPoint x: 264, endPoint y: 225, distance: 282.0
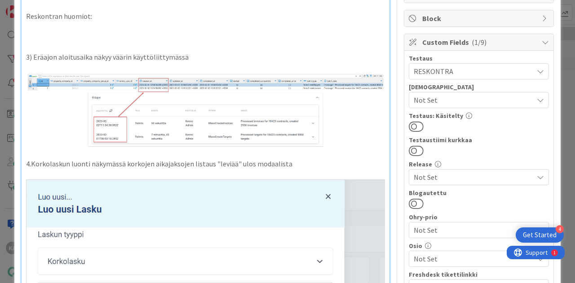
scroll to position [88, 0]
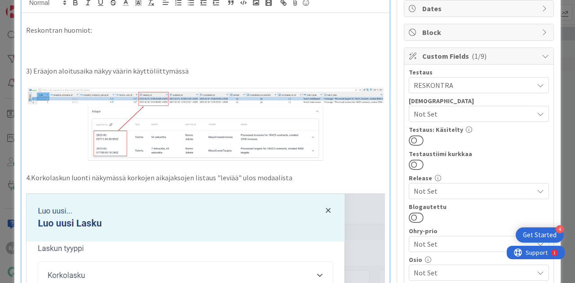
click at [54, 50] on p at bounding box center [205, 50] width 359 height 10
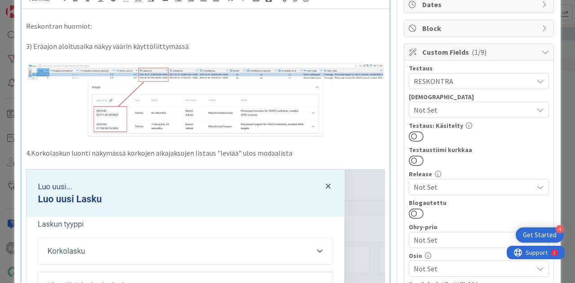
scroll to position [0, 0]
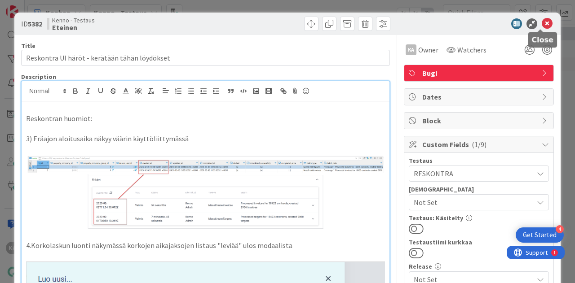
click at [543, 22] on icon at bounding box center [547, 23] width 11 height 11
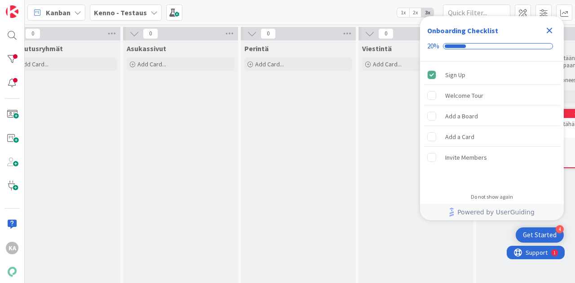
scroll to position [0, 305]
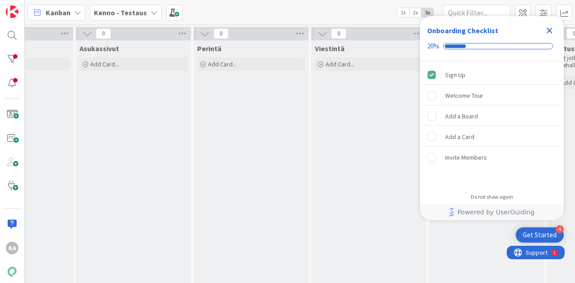
click at [547, 31] on icon "Close Checklist" at bounding box center [549, 30] width 11 height 11
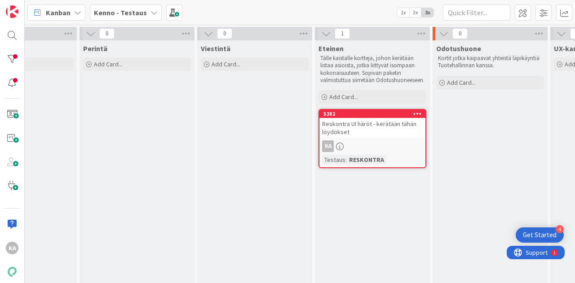
scroll to position [0, 461]
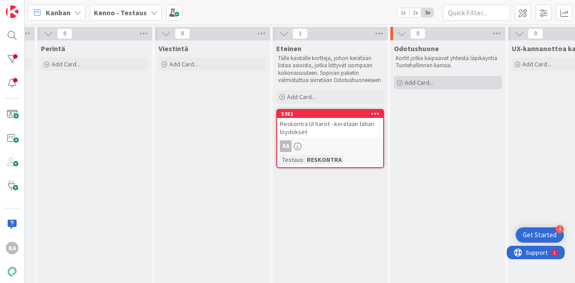
click at [413, 80] on span "Add Card..." at bounding box center [419, 83] width 29 height 8
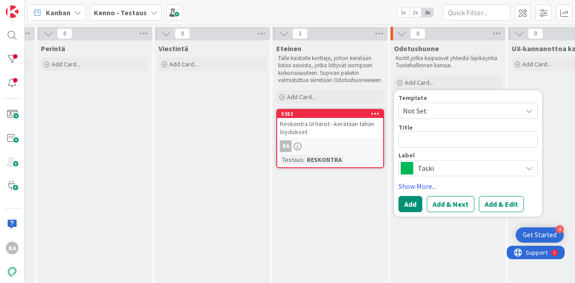
click at [423, 137] on textarea at bounding box center [467, 140] width 139 height 16
type textarea "x"
type textarea "K"
type textarea "x"
type textarea "Ku"
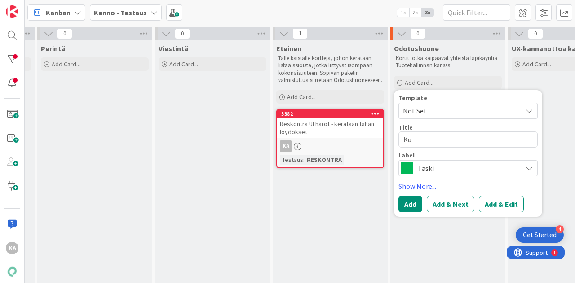
type textarea "x"
type textarea "Kuu"
type textarea "x"
type textarea "Kuul"
type textarea "x"
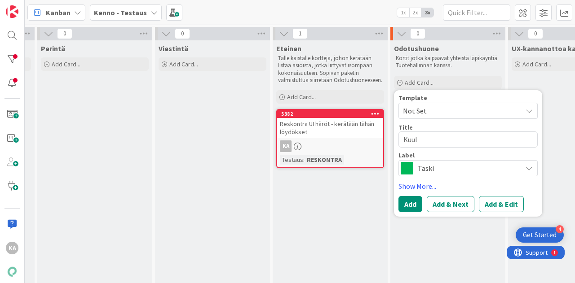
type textarea "Kuulu"
type textarea "x"
type textarea "Kuului"
type textarea "x"
type textarea "Kuuluis"
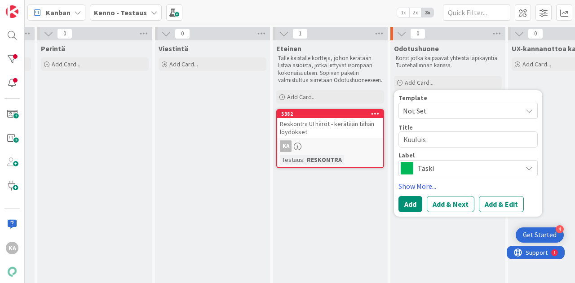
type textarea "x"
type textarea "Kuuluisi"
type textarea "x"
type textarea "Kuuluisik"
type textarea "x"
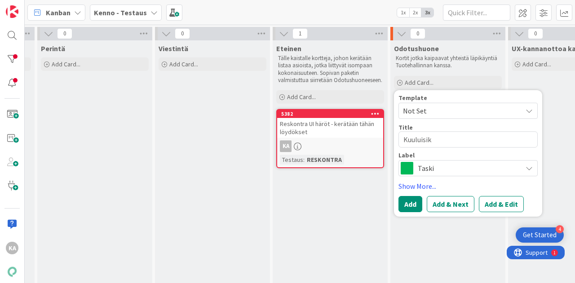
type textarea "Kuuluisiko"
type textarea "x"
type textarea "Kuuluisiko"
type textarea "x"
type textarea "Kuuluisiko"
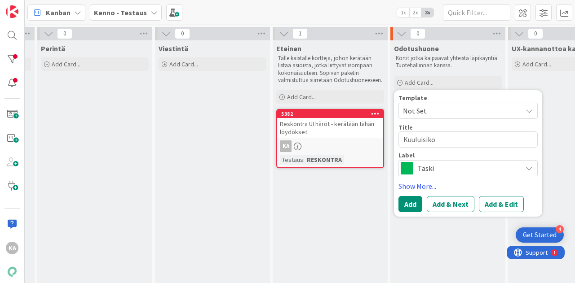
type textarea "x"
type textarea "Kuuluisik"
type textarea "x"
type textarea "Kuuluisi"
type textarea "x"
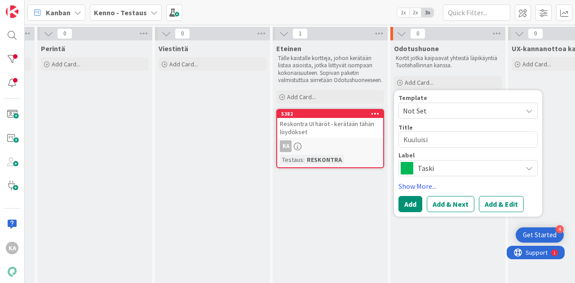
type textarea "Kuuluis"
type textarea "x"
type textarea "Kuului"
type textarea "x"
type textarea "Kuulu"
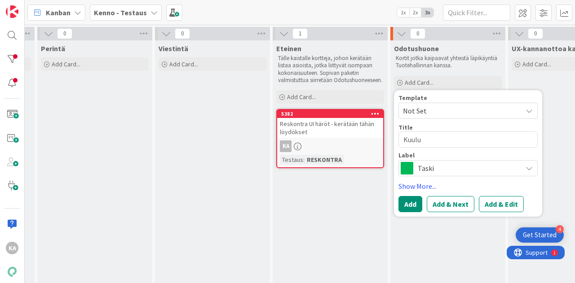
type textarea "x"
type textarea "Kuul"
type textarea "x"
type textarea "Kuu"
type textarea "x"
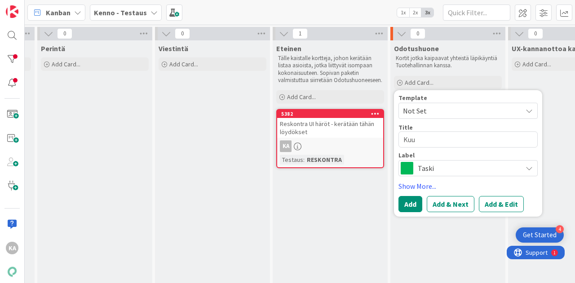
type textarea "Ku"
type textarea "x"
type textarea "K"
click at [504, 138] on textarea at bounding box center [467, 140] width 139 height 16
type textarea "x"
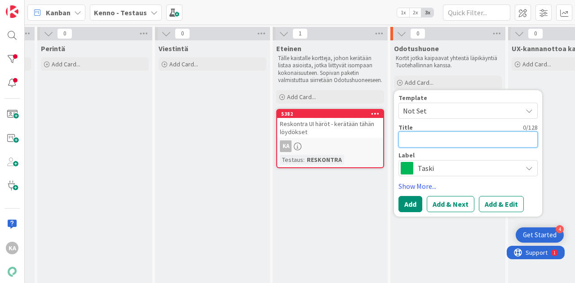
type textarea "S"
type textarea "x"
type textarea "Sa"
type textarea "x"
type textarea "S"
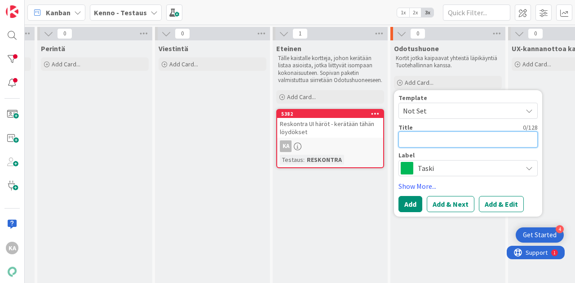
type textarea "x"
type textarea "L"
type textarea "x"
type textarea "La"
type textarea "x"
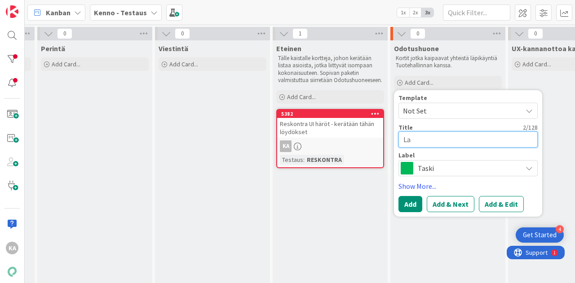
type textarea "Las"
type textarea "x"
type textarea "Lask"
type textarea "x"
type textarea "Lasku"
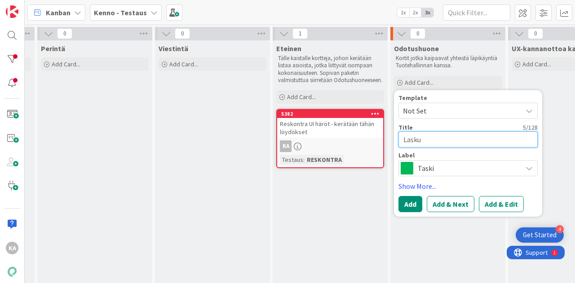
type textarea "x"
type textarea "Laskut"
type textarea "x"
type textarea "Laskut"
type textarea "x"
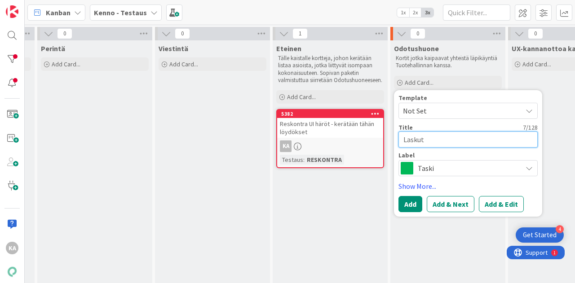
type textarea "Laskut j"
type textarea "x"
type textarea "Laskut ja"
type textarea "x"
type textarea "Laskut ja"
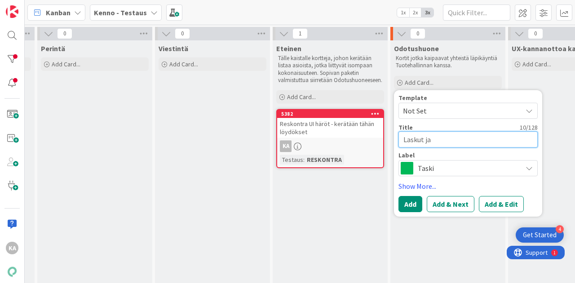
type textarea "x"
type textarea "Laskut ja m"
type textarea "x"
type textarea "Laskut ja ma"
type textarea "x"
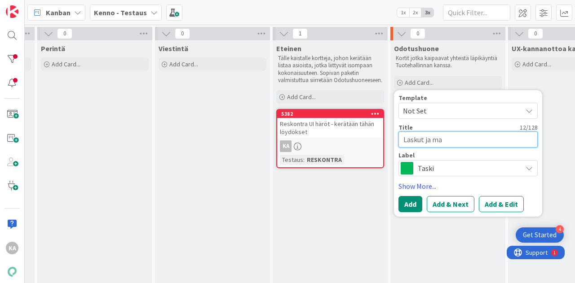
type textarea "Laskut ja mak"
type textarea "x"
type textarea "Laskut ja maks"
type textarea "x"
type textarea "Laskut ja maksu"
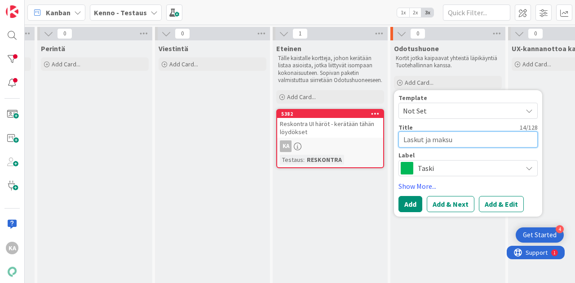
type textarea "x"
type textarea "Laskut ja maksut"
type textarea "x"
type textarea "Laskut ja maksut"
type textarea "x"
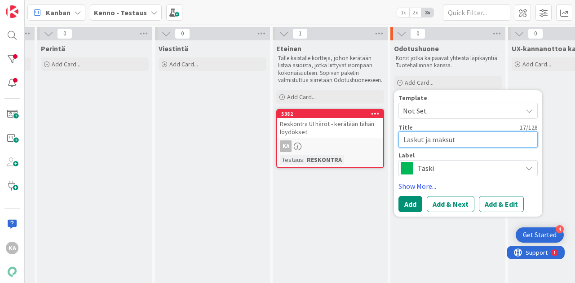
type textarea "Laskut ja maksut -"
type textarea "x"
type textarea "Laskut ja maksut -"
type textarea "x"
type textarea "Laskut ja maksut - s"
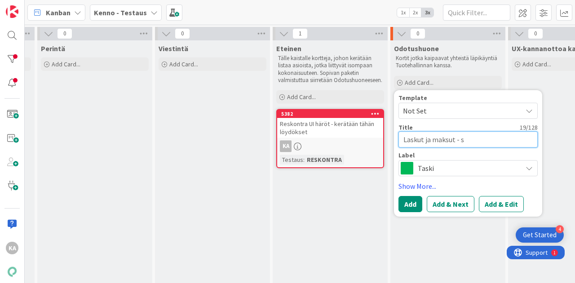
type textarea "x"
type textarea "Laskut ja maksut - sa"
type textarea "x"
type textarea "Laskut ja maksut - sar"
type textarea "x"
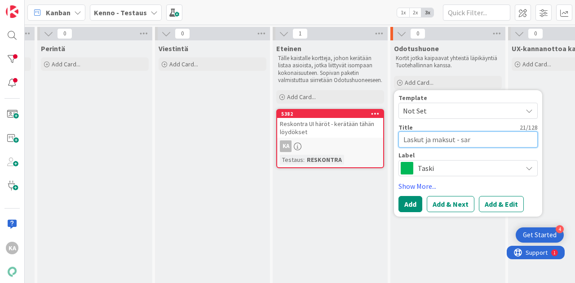
type textarea "Laskut ja maksut - sara"
type textarea "x"
type textarea "Laskut ja maksut - sar"
type textarea "x"
type textarea "Laskut ja maksut - sa"
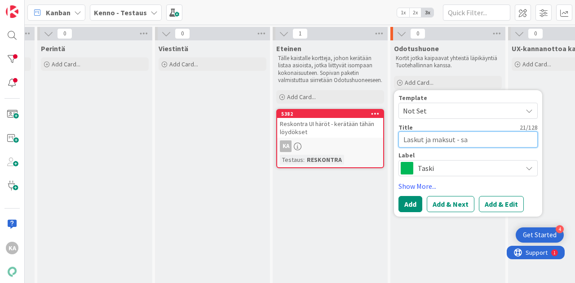
type textarea "x"
type textarea "Laskut ja maksut - s"
type textarea "x"
type textarea "Laskut ja maksut -"
type textarea "x"
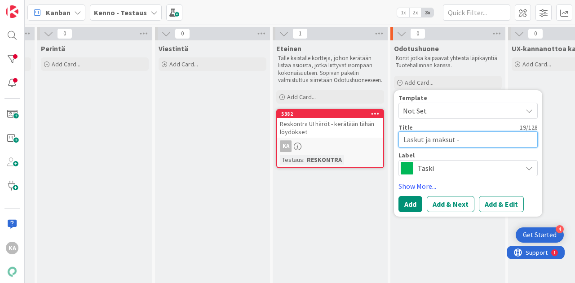
type textarea "Laskut ja maksut - s"
type textarea "x"
type textarea "Laskut ja maksut - sa"
type textarea "x"
type textarea "Laskut ja maksut - sar"
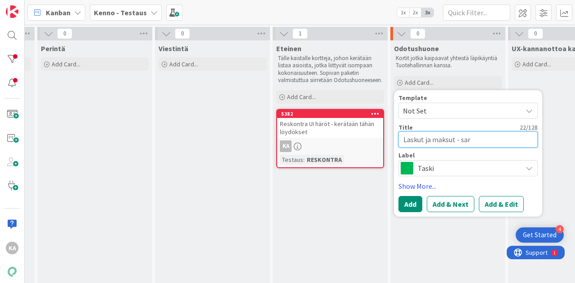
type textarea "x"
type textarea "Laskut ja maksut - sara"
type textarea "x"
type textarea "Laskut ja maksut - sarak"
type textarea "x"
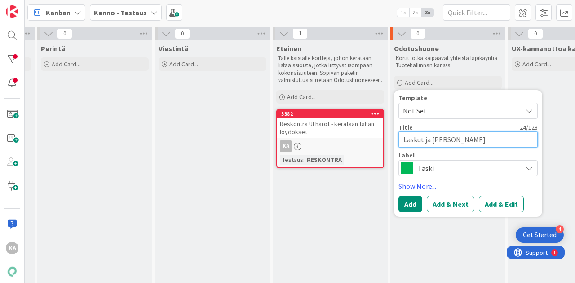
type textarea "Laskut ja maksut - sarakk"
type textarea "x"
type textarea "Laskut ja maksut - sarakke"
type textarea "x"
type textarea "Laskut ja maksut - sarakkee"
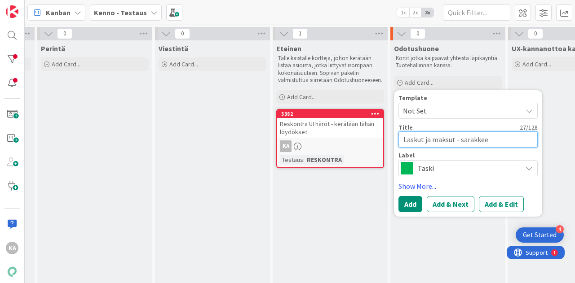
type textarea "x"
type textarea "Laskut ja maksut - sarakkeet"
type textarea "x"
type textarea "Laskut ja maksut - sarakkee"
type textarea "x"
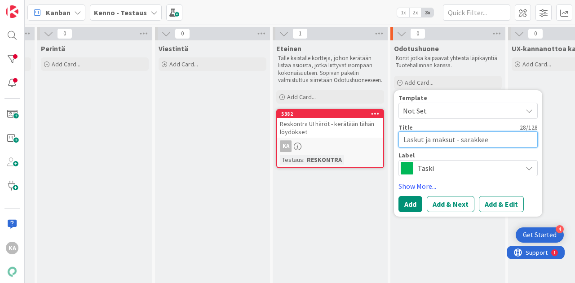
type textarea "Laskut ja maksut - sarakke"
type textarea "x"
type textarea "Laskut ja maksut - sarakkei"
type textarea "x"
type textarea "Laskut ja maksut - sarakkeit"
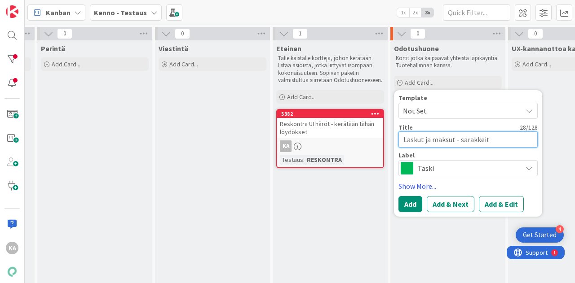
type textarea "x"
type textarea "Laskut ja maksut - sarakkeita"
type textarea "x"
type textarea "Laskut ja maksut - sarakkeita"
type textarea "x"
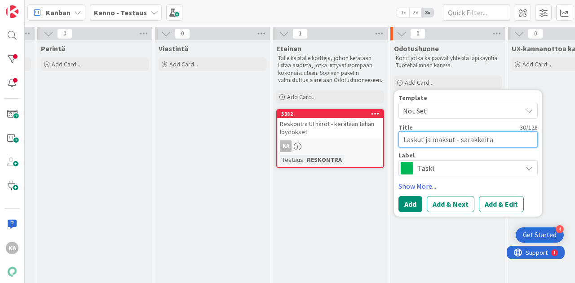
type textarea "Laskut ja maksut - sarakkeita h"
type textarea "x"
type textarea "Laskut ja maksut - sarakkeita hä"
type textarea "x"
type textarea "Laskut ja maksut - sarakkeita häv"
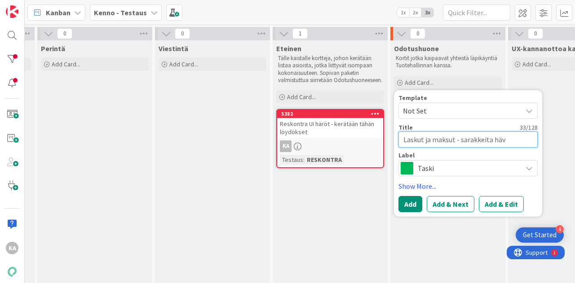
type textarea "x"
type textarea "Laskut ja maksut - sarakkeita hävi"
type textarea "x"
type textarea "Laskut ja maksut - sarakkeita häviä"
type textarea "x"
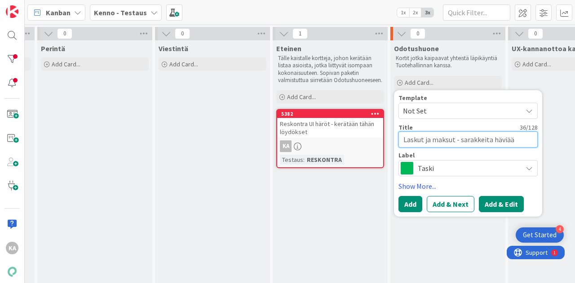
type textarea "Laskut ja maksut - sarakkeita häviää"
click at [489, 209] on button "Add & Edit" at bounding box center [501, 204] width 45 height 16
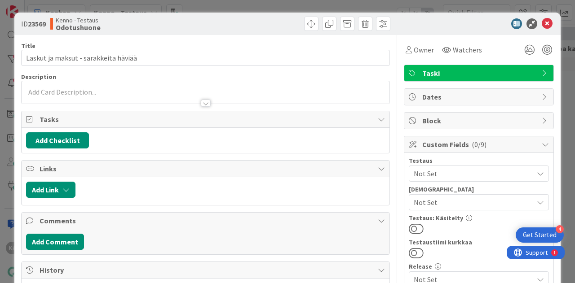
click at [207, 101] on div at bounding box center [206, 98] width 368 height 9
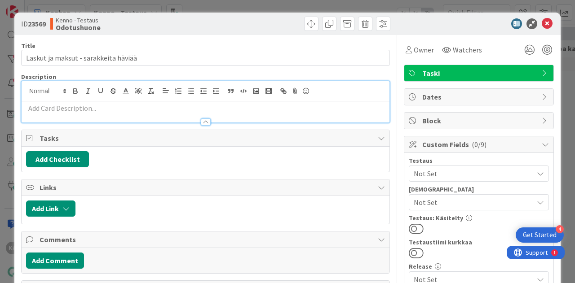
click at [101, 102] on div at bounding box center [206, 111] width 368 height 21
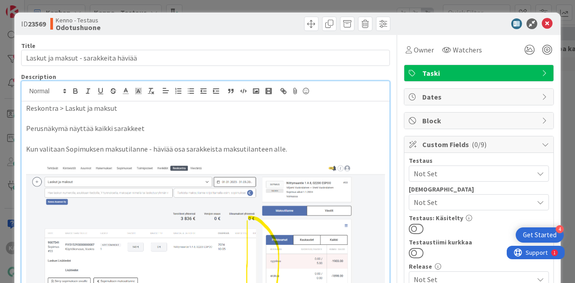
click at [148, 128] on p "Perusnäkymä näyttää kaikki sarakkeet" at bounding box center [205, 128] width 359 height 10
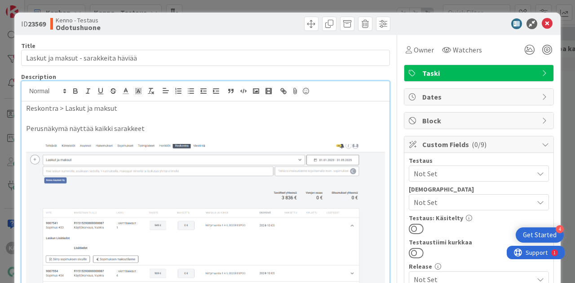
click at [154, 130] on p "Perusnäkymä näyttää kaikki sarakkeet" at bounding box center [205, 128] width 359 height 10
click at [414, 50] on span "Owner" at bounding box center [424, 49] width 20 height 11
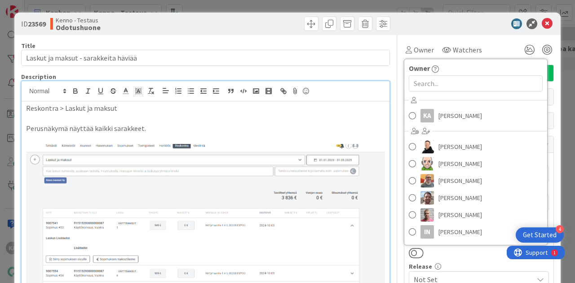
click at [461, 127] on div "KA Katja Alhonen Ansu Nevalainen Antti Niemenpää Basse Nyberg Edvard Teponainen…" at bounding box center [475, 167] width 143 height 148
click at [460, 116] on span "[PERSON_NAME]" at bounding box center [460, 115] width 44 height 13
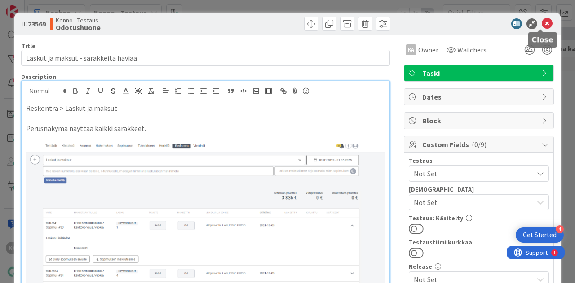
click at [543, 25] on icon at bounding box center [547, 23] width 11 height 11
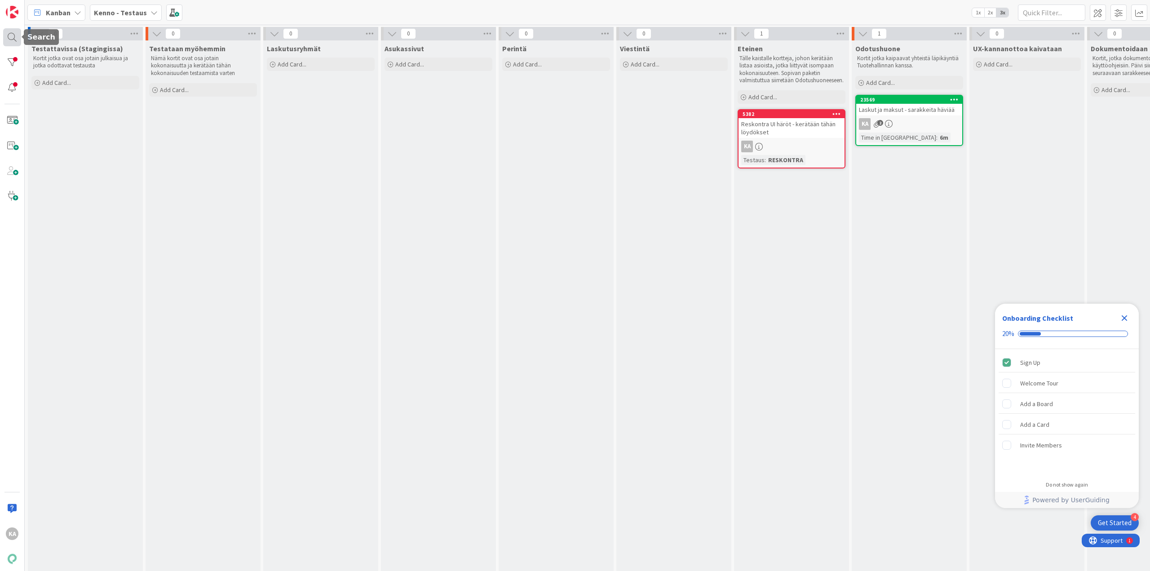
click at [18, 40] on div at bounding box center [12, 37] width 18 height 18
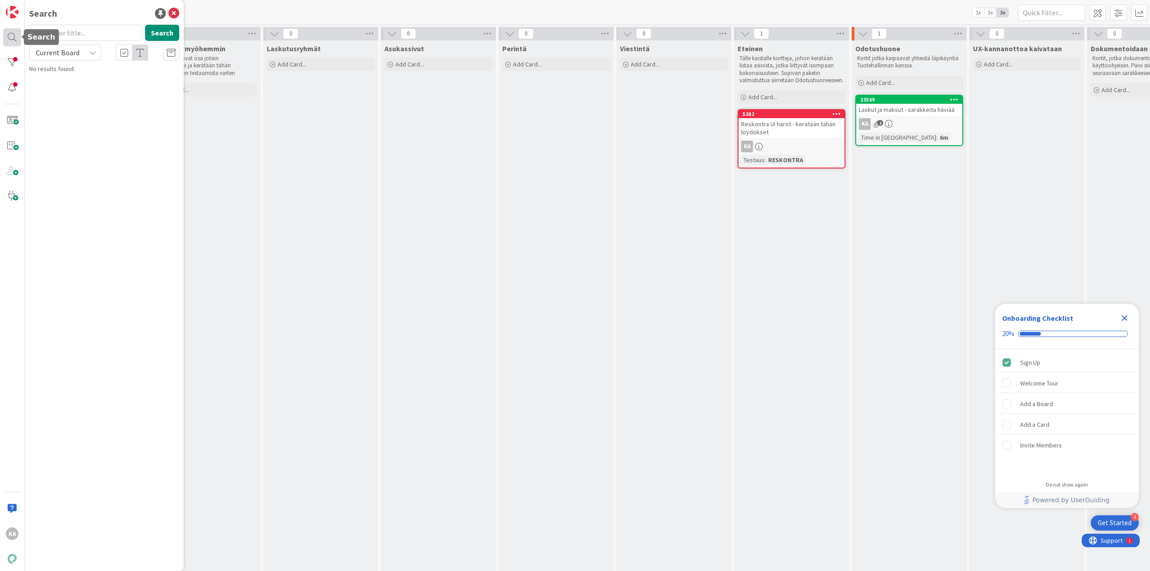
click at [18, 40] on div at bounding box center [12, 37] width 18 height 18
click at [18, 58] on div at bounding box center [12, 62] width 18 height 18
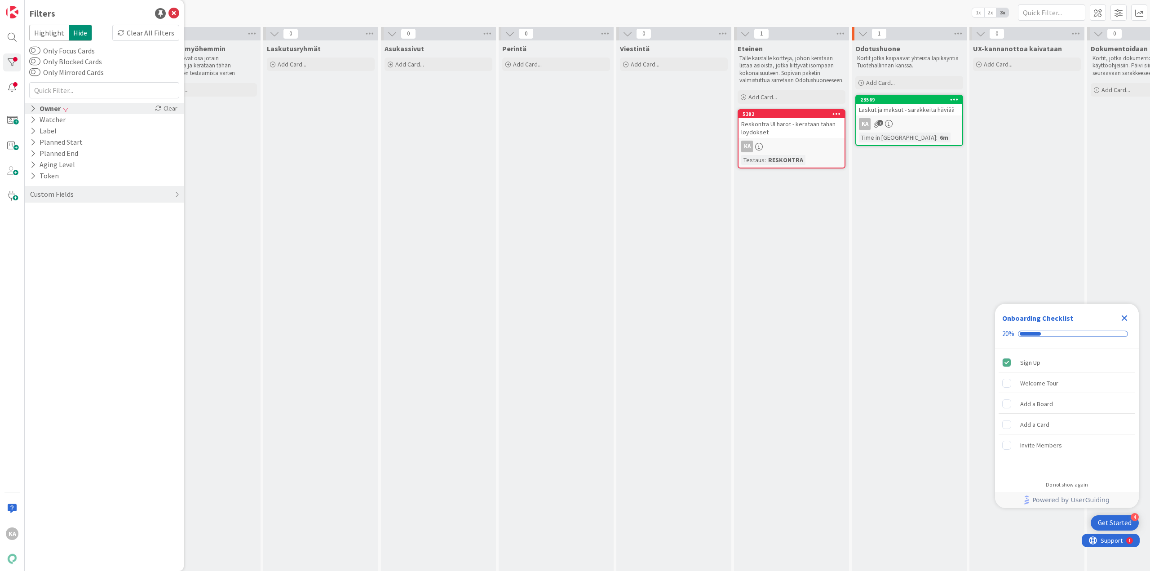
click at [54, 107] on div "Owner" at bounding box center [45, 108] width 32 height 11
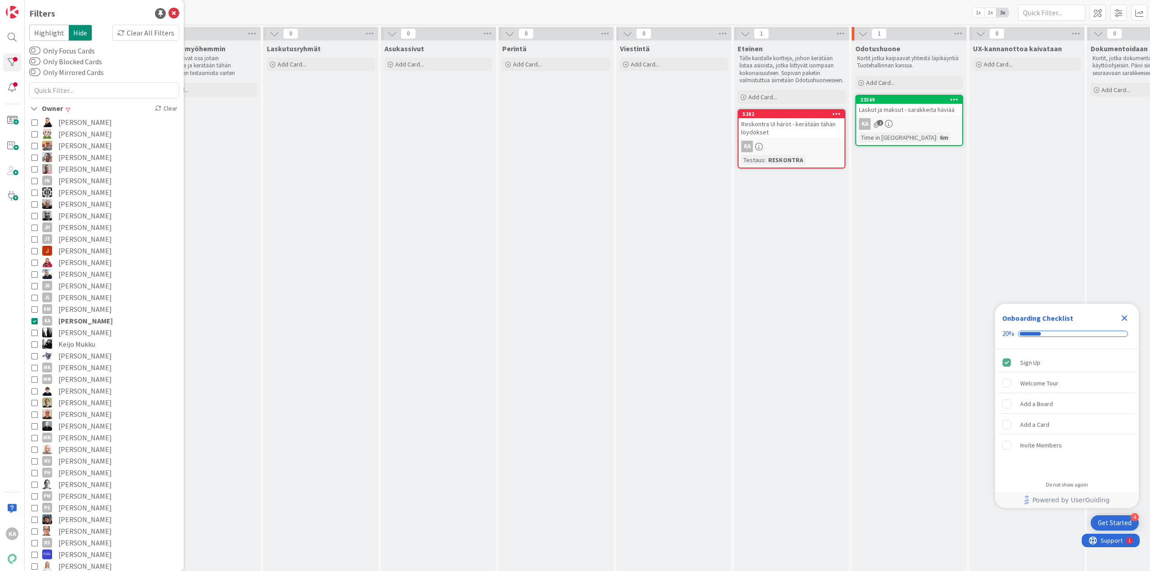
click at [97, 324] on span "[PERSON_NAME]" at bounding box center [85, 321] width 54 height 12
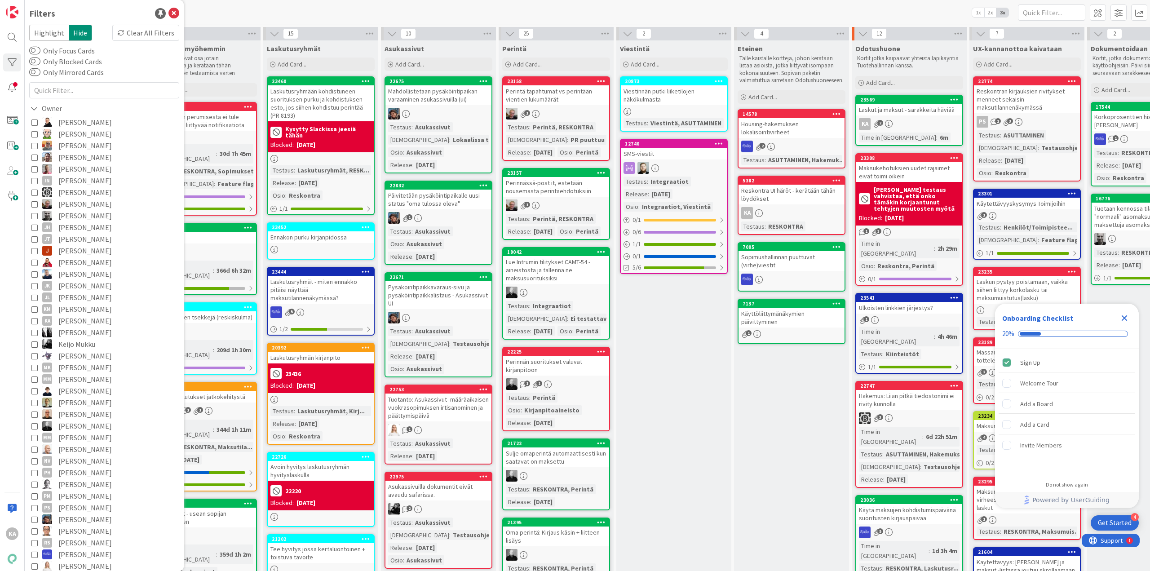
click at [239, 14] on div "[PERSON_NAME] - Testaus 1x 2x 3x" at bounding box center [587, 12] width 1125 height 25
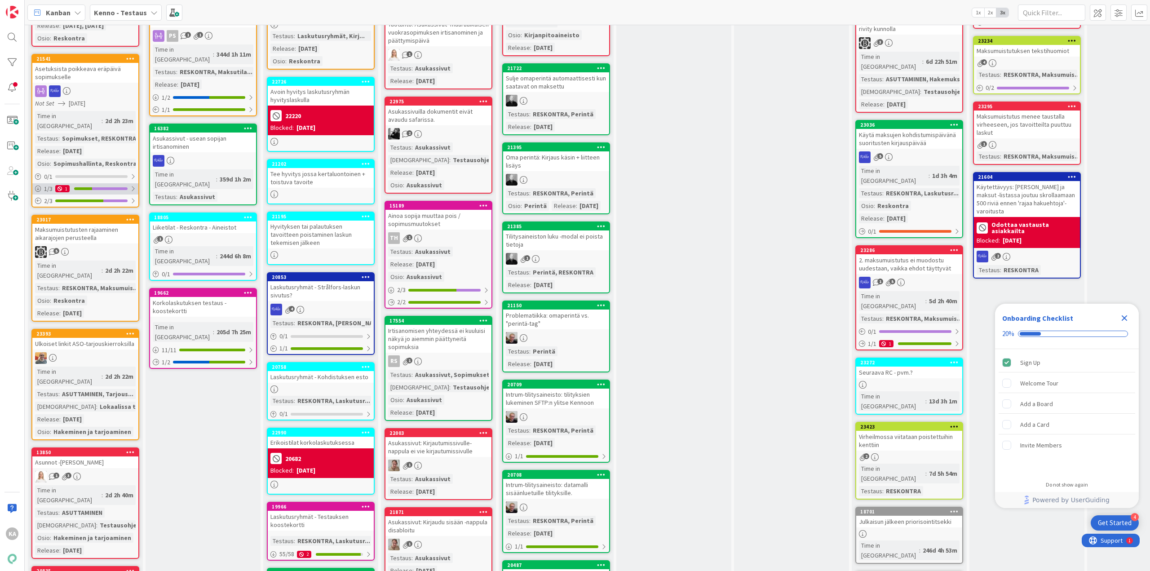
scroll to position [449, 0]
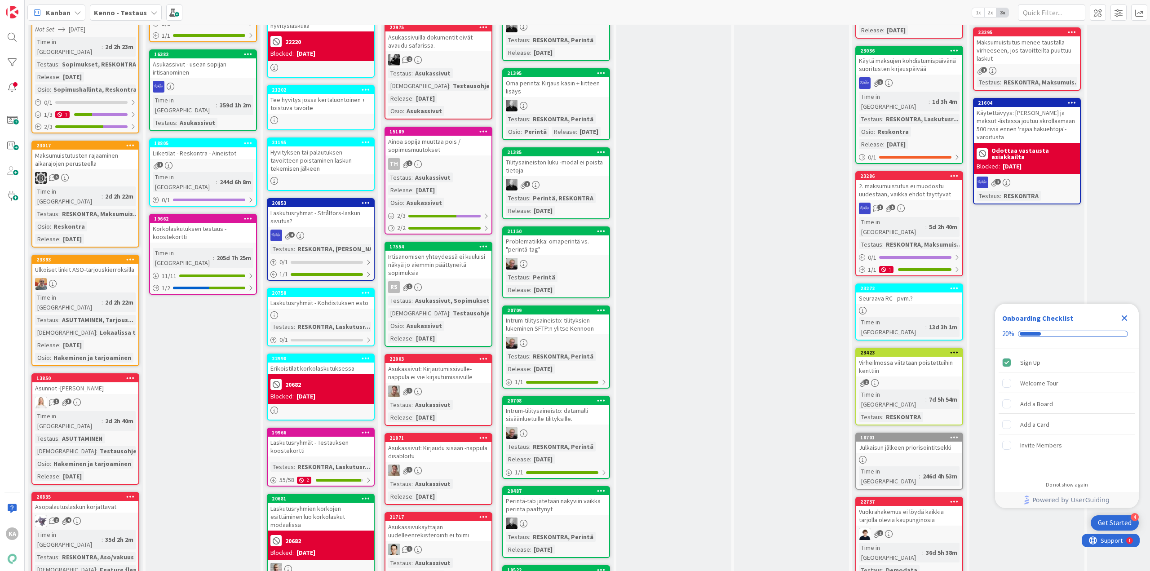
click at [101, 382] on div "Asunnot -[PERSON_NAME]" at bounding box center [85, 388] width 106 height 12
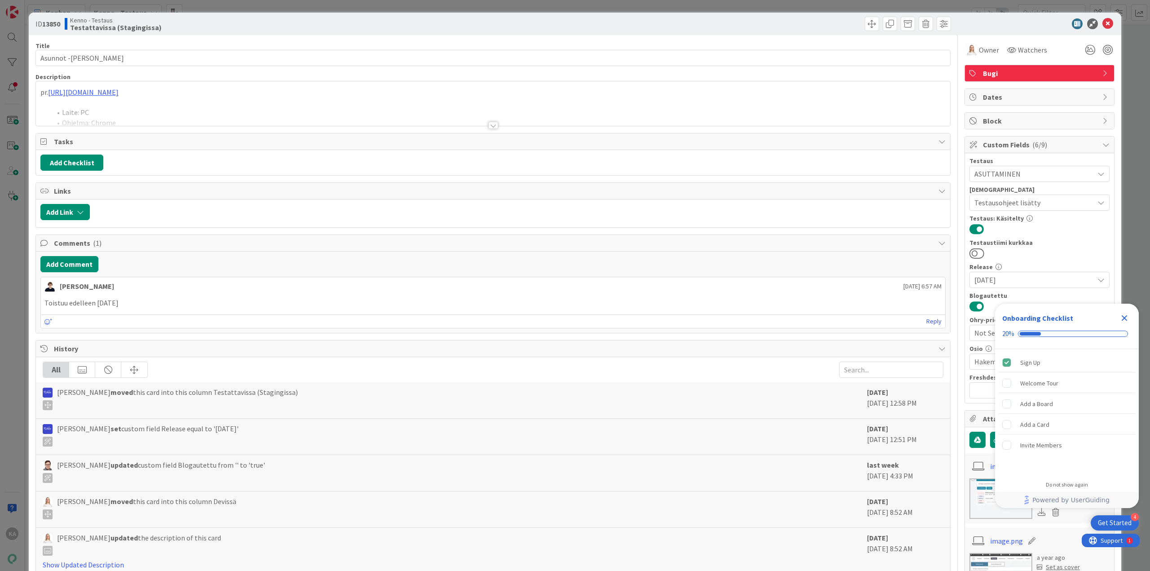
click at [492, 124] on div at bounding box center [493, 125] width 10 height 7
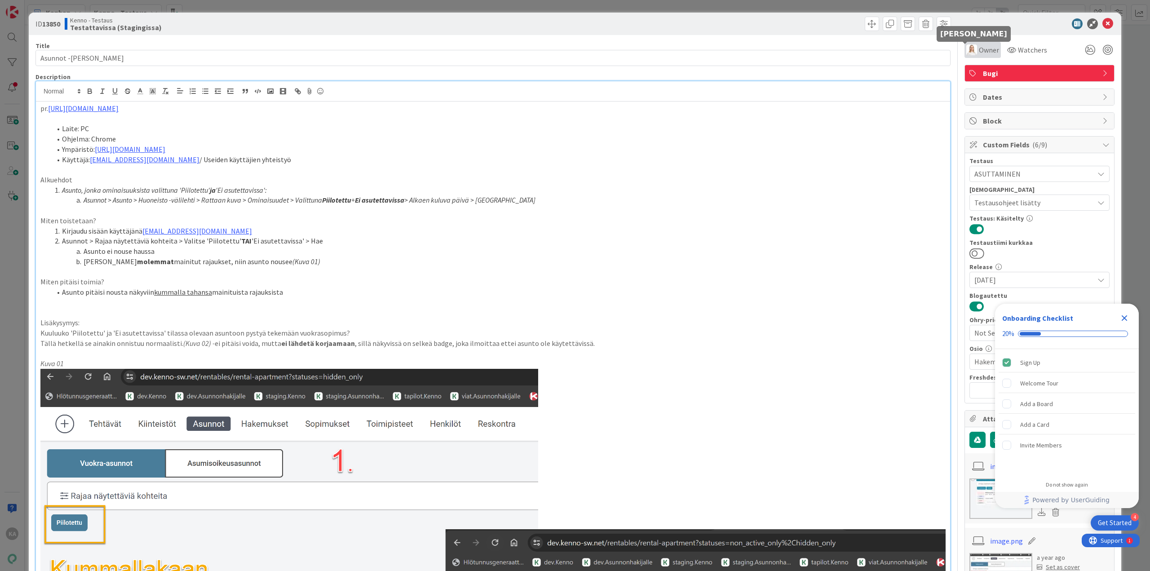
click at [968, 46] on img at bounding box center [971, 49] width 11 height 11
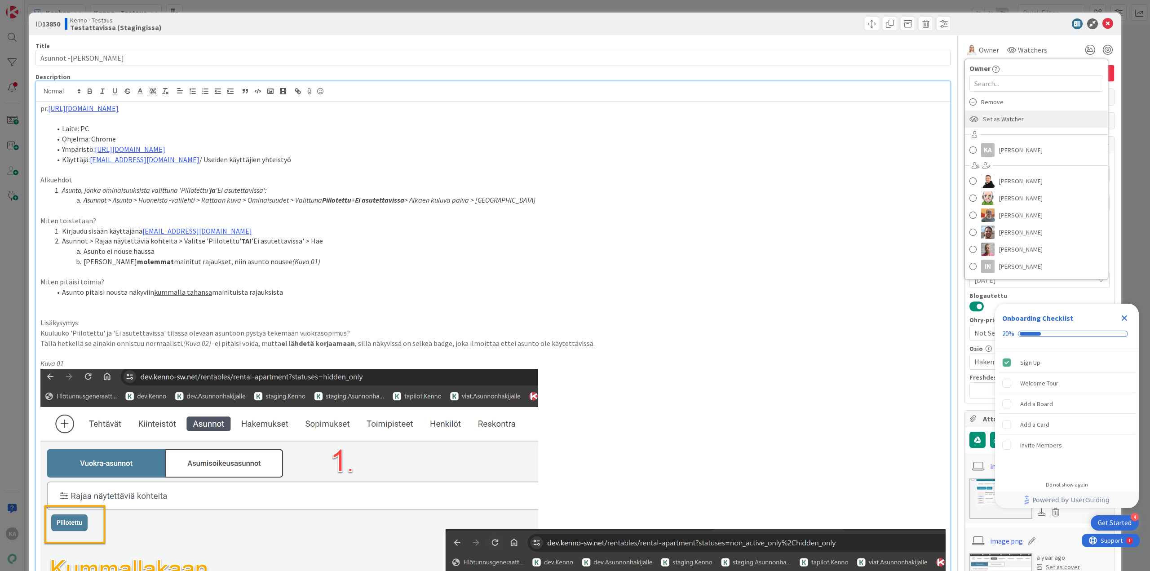
click at [991, 117] on span "Set as Watcher" at bounding box center [1003, 118] width 41 height 13
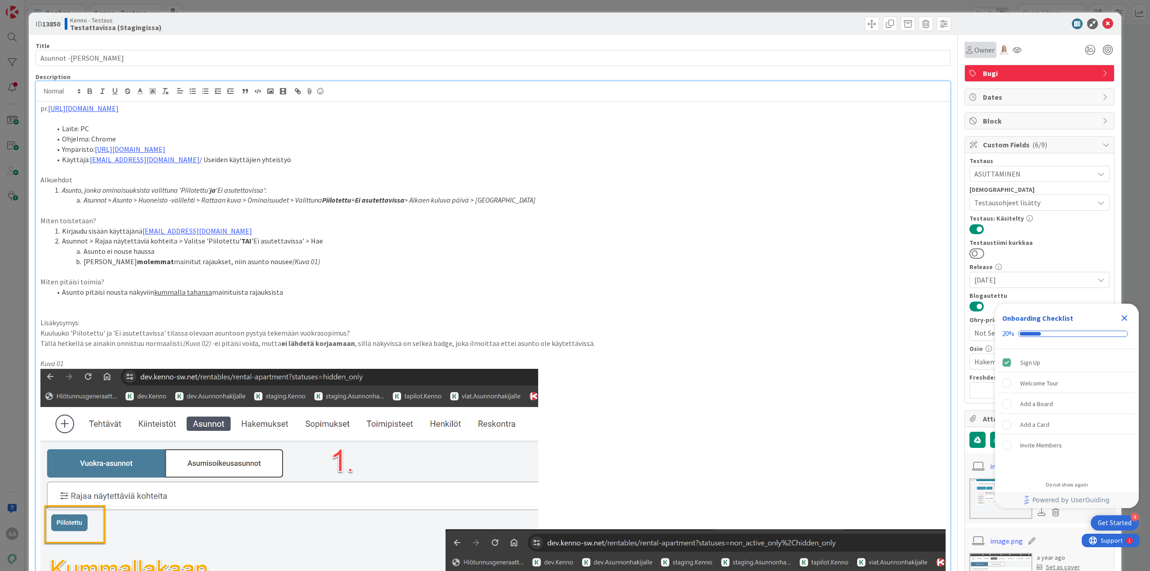
click at [974, 49] on span "Owner" at bounding box center [984, 49] width 20 height 11
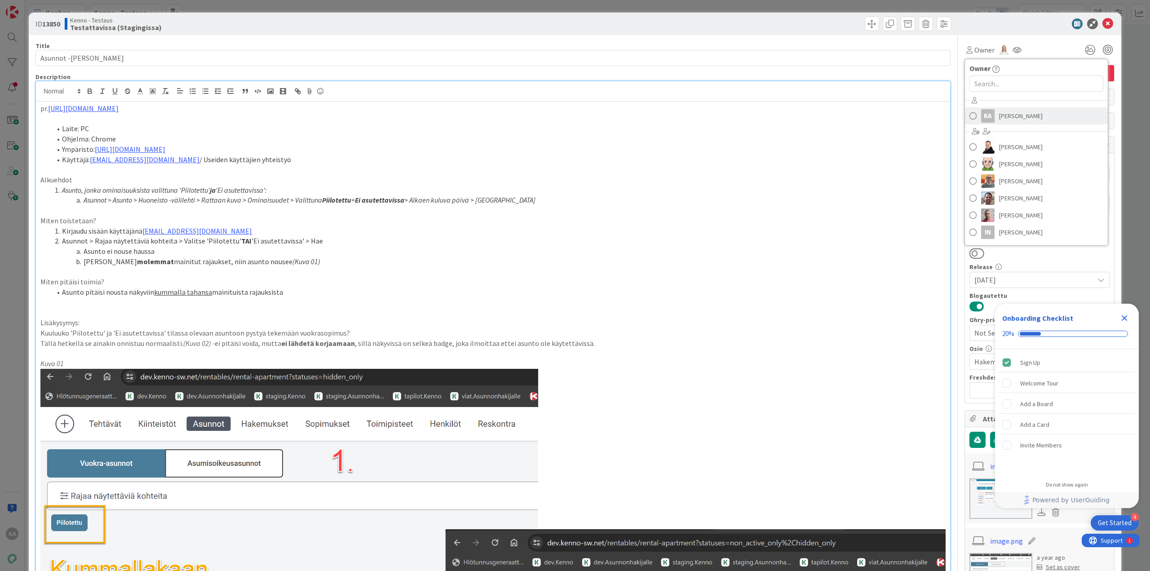
click at [990, 118] on link "KA [PERSON_NAME]" at bounding box center [1036, 115] width 143 height 17
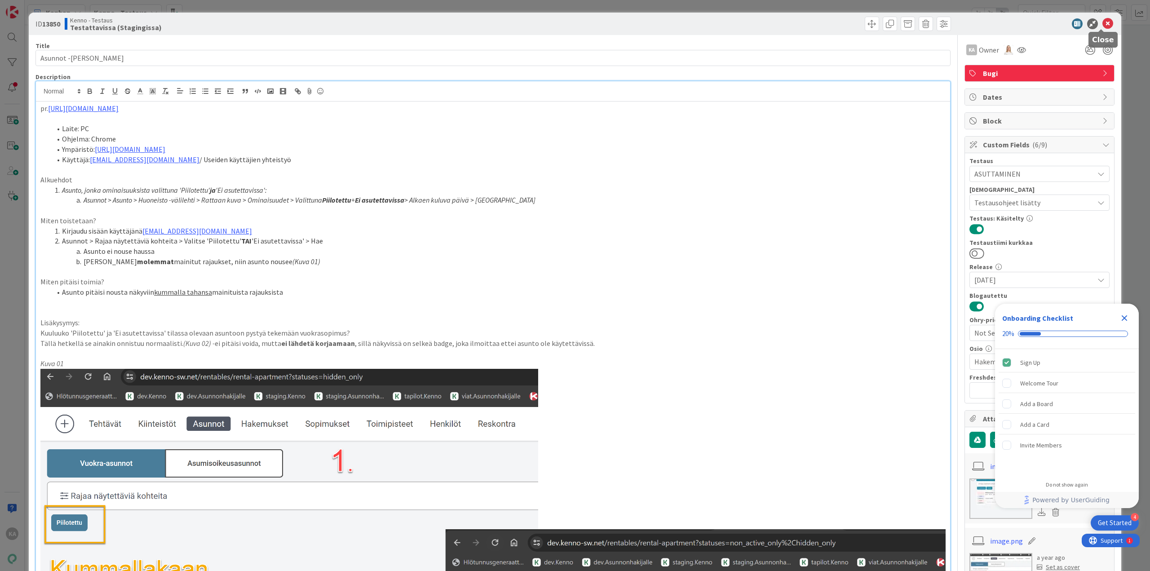
click at [1102, 25] on icon at bounding box center [1107, 23] width 11 height 11
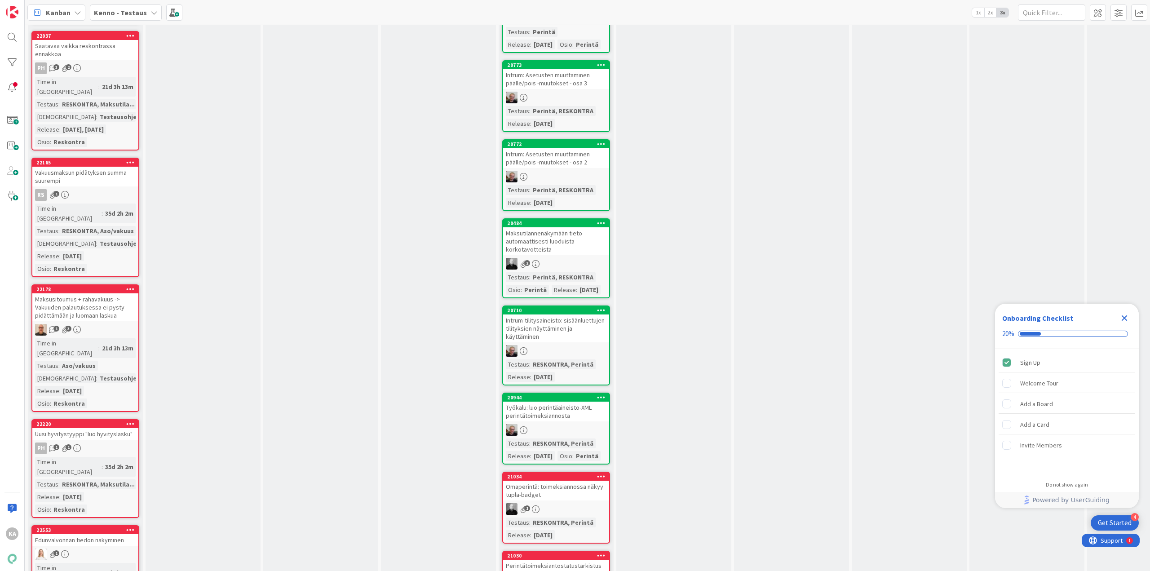
scroll to position [1527, 0]
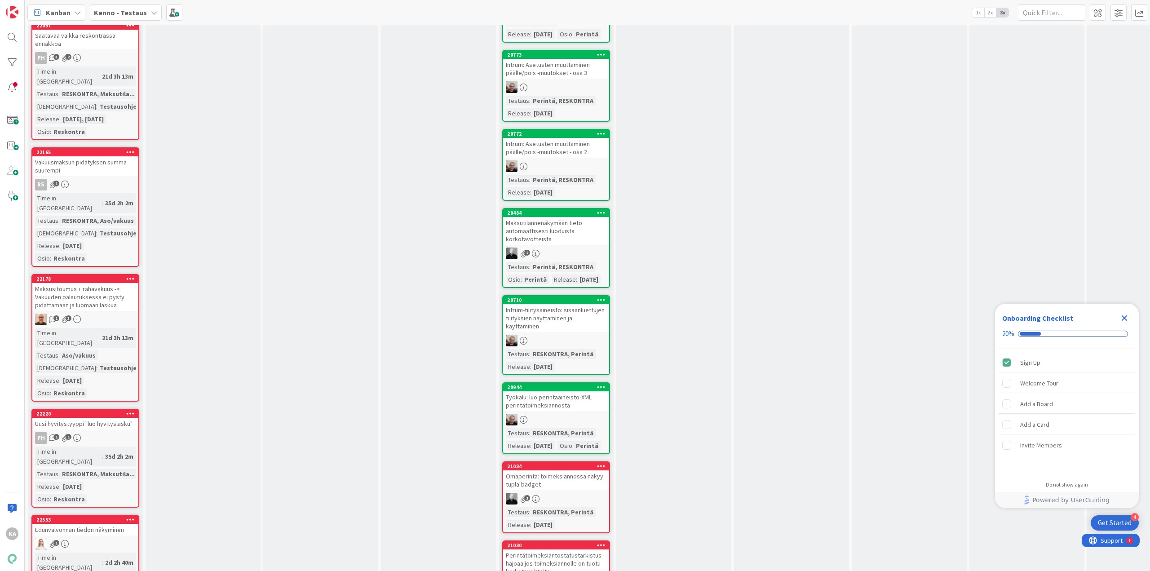
click at [100, 538] on div "1" at bounding box center [85, 544] width 106 height 12
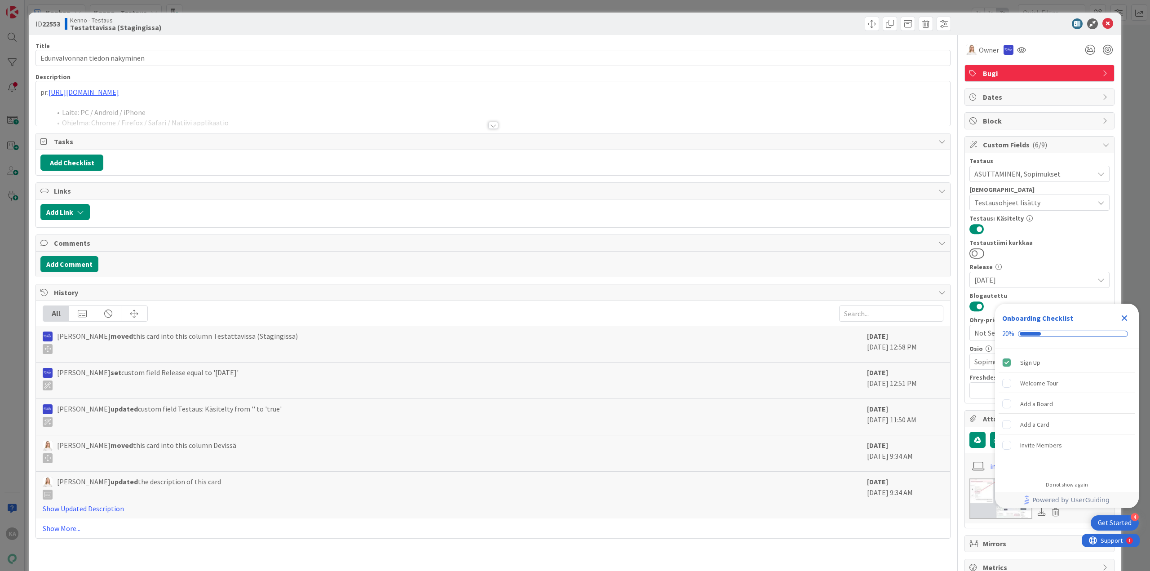
click at [488, 124] on div at bounding box center [493, 125] width 10 height 7
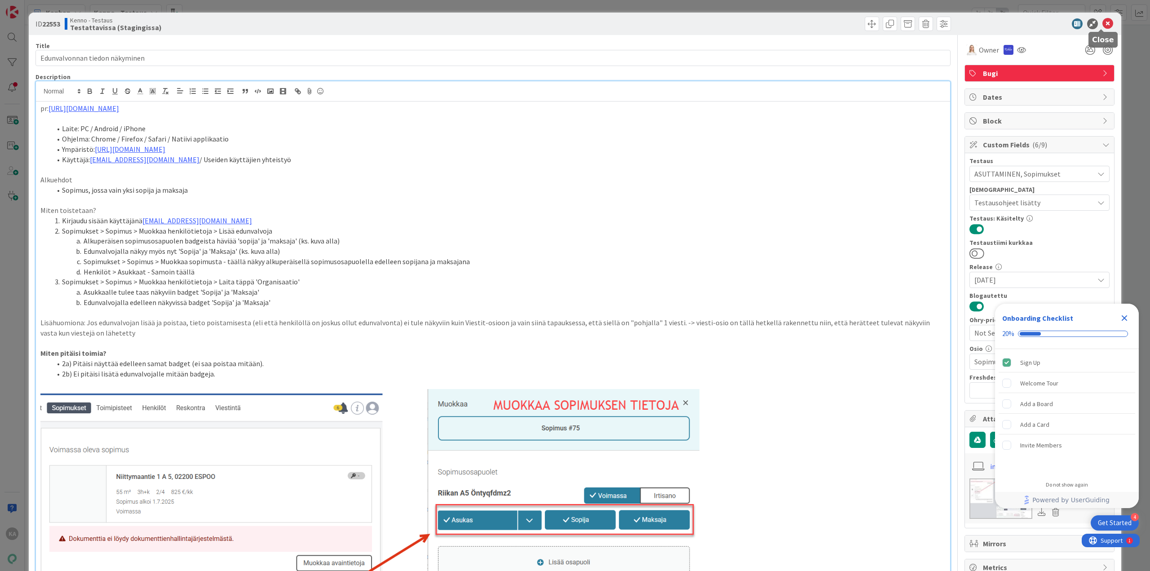
click at [1103, 26] on icon at bounding box center [1107, 23] width 11 height 11
